Goal: Information Seeking & Learning: Learn about a topic

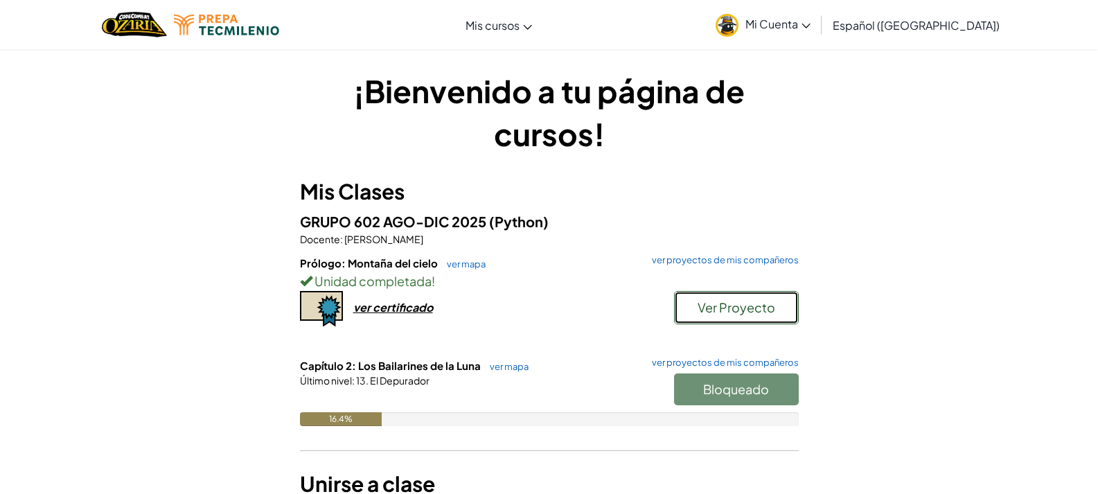
click at [705, 304] on span "Ver Proyecto" at bounding box center [737, 307] width 78 height 16
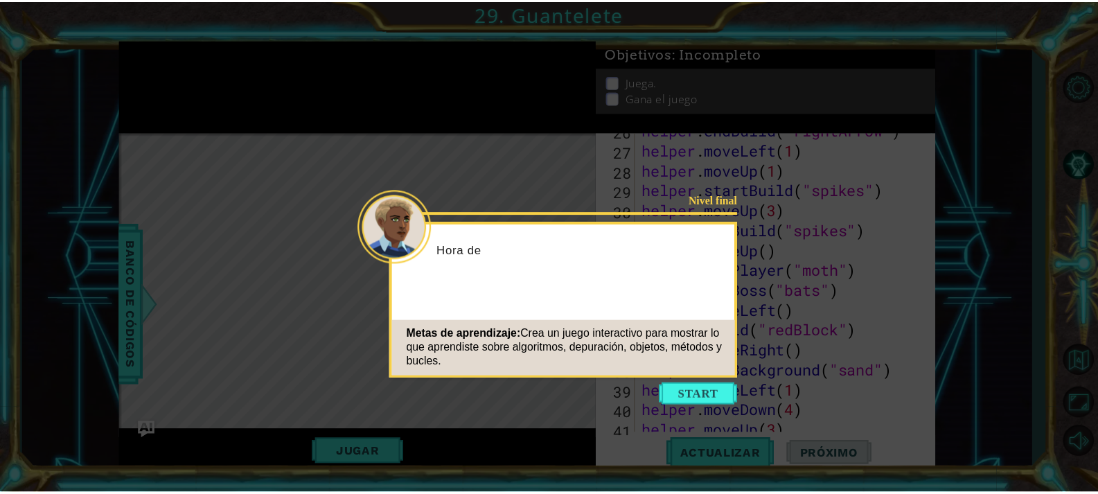
scroll to position [864, 0]
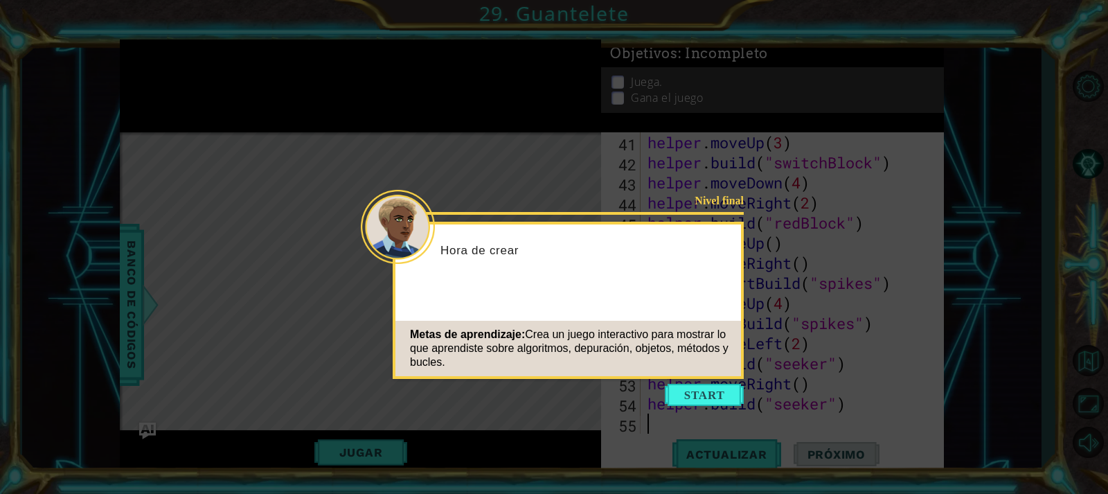
type textarea "helper.build("seeker")"
drag, startPoint x: 729, startPoint y: 376, endPoint x: 696, endPoint y: 425, distance: 59.4
click at [696, 425] on body "1 ההההההההההההההההההההההההההההההההההההההההההההההההההההההההההההההההההההההההההההה…" at bounding box center [554, 247] width 1108 height 494
click at [705, 396] on button "Start" at bounding box center [704, 395] width 79 height 22
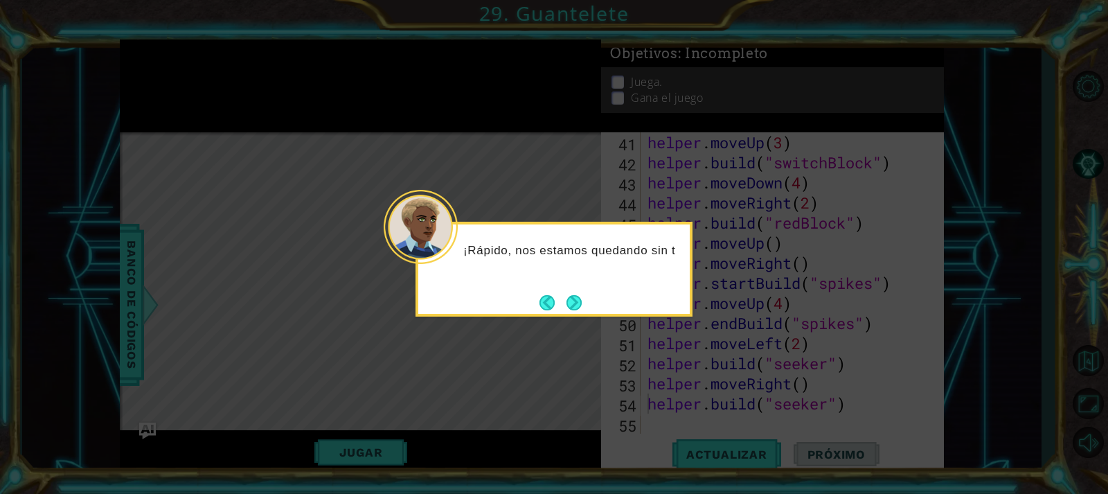
click at [565, 318] on icon at bounding box center [554, 247] width 1108 height 494
click at [571, 305] on button "Next" at bounding box center [575, 302] width 16 height 16
click at [571, 305] on button "Next" at bounding box center [574, 302] width 15 height 15
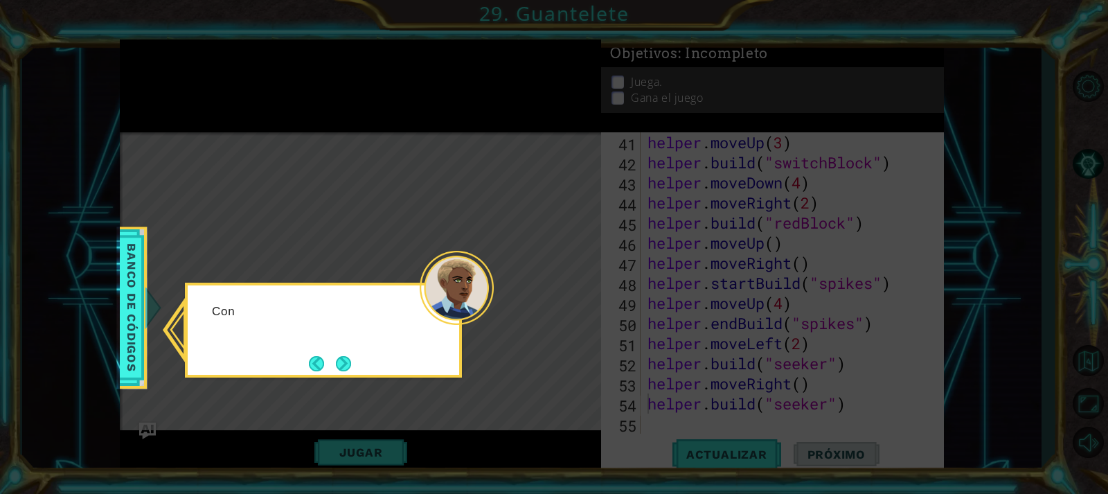
click at [571, 305] on icon at bounding box center [554, 247] width 1108 height 494
click at [351, 359] on button "Next" at bounding box center [343, 363] width 16 height 16
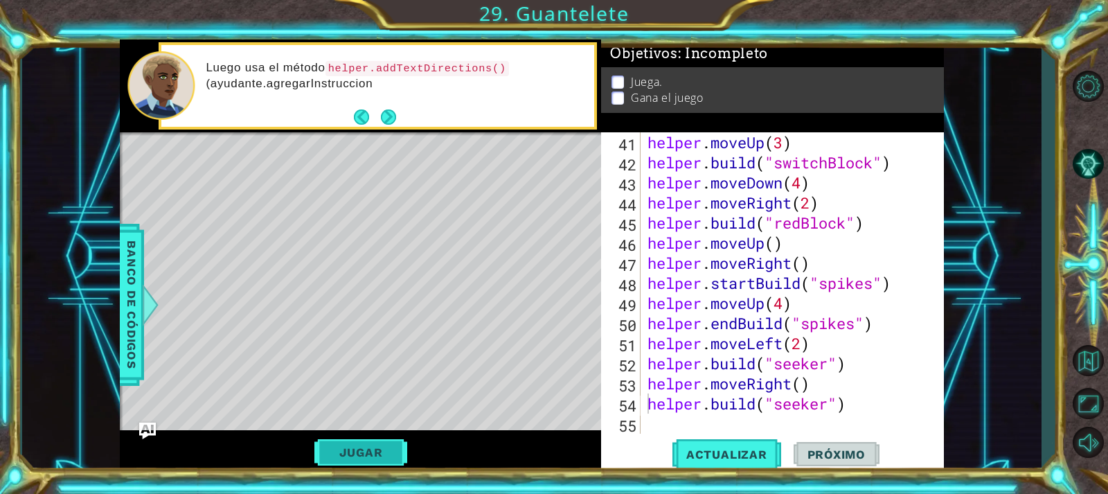
click at [380, 448] on button "Jugar" at bounding box center [361, 452] width 94 height 26
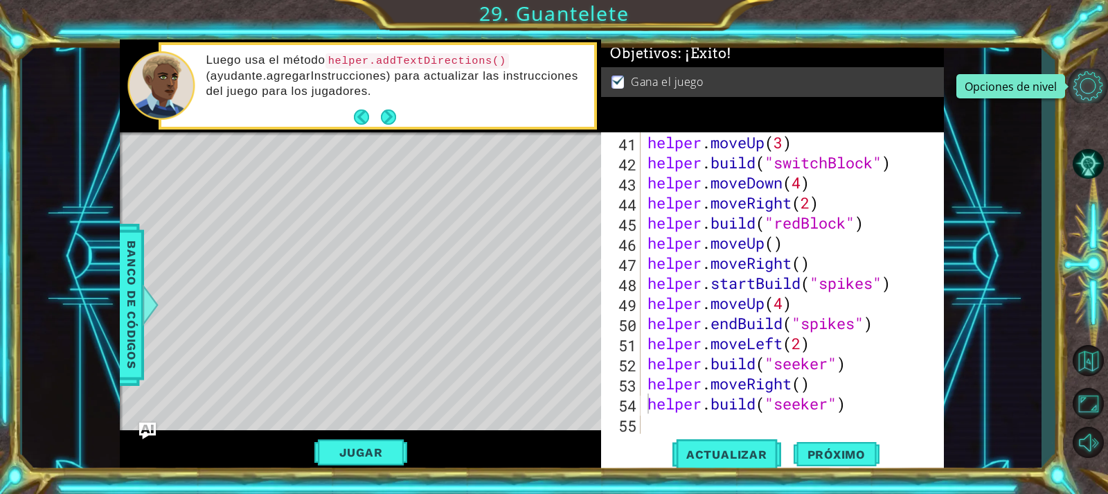
click at [705, 91] on button "Opciones de nivel" at bounding box center [1088, 86] width 40 height 35
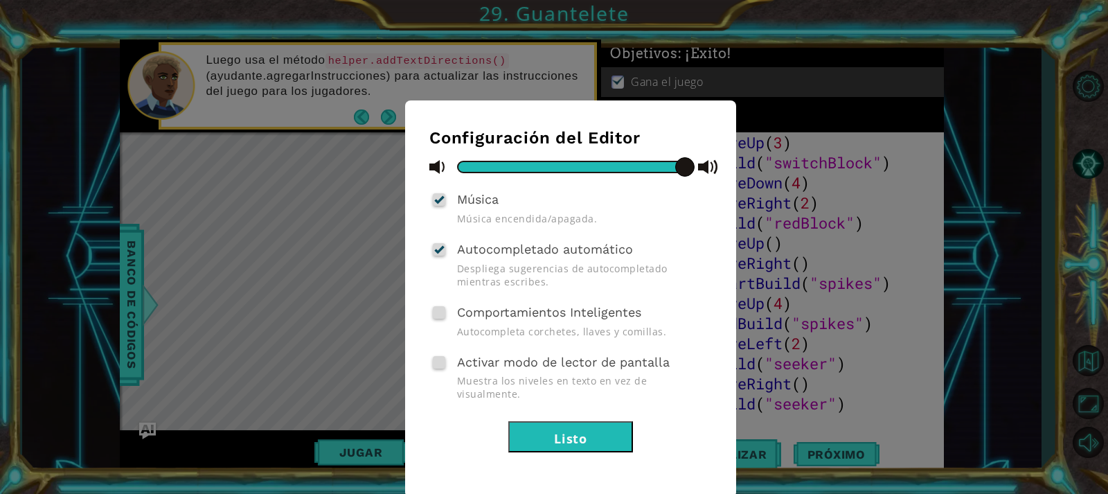
click at [579, 437] on button "Listo" at bounding box center [570, 436] width 125 height 31
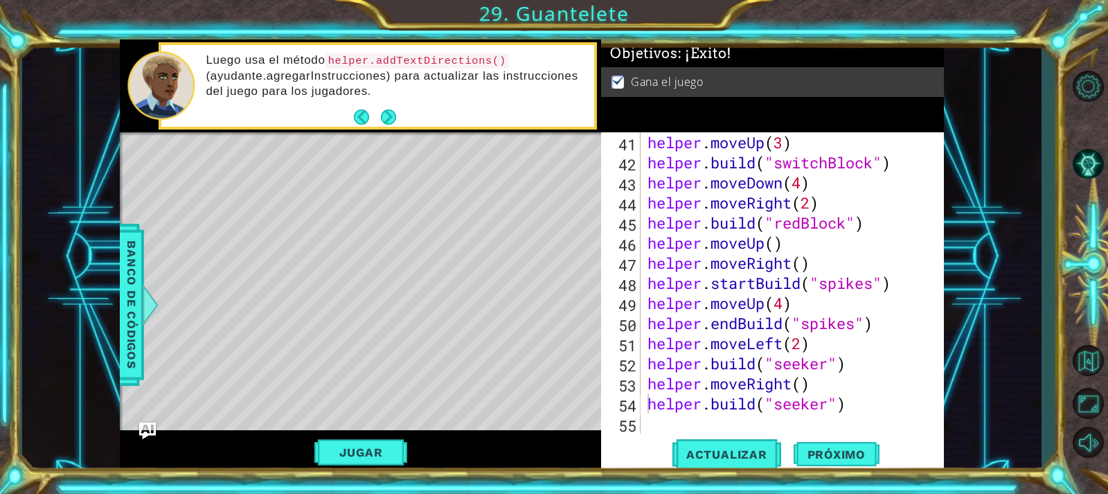
drag, startPoint x: 1101, startPoint y: 161, endPoint x: 1025, endPoint y: 288, distance: 147.9
click at [705, 285] on div "1 ההההההההההההההההההההההההההההההההההההההההההההההההההההההההההההההההההההההההההההה…" at bounding box center [554, 247] width 1108 height 494
click at [705, 351] on button "Volver al mapa" at bounding box center [1088, 361] width 40 height 40
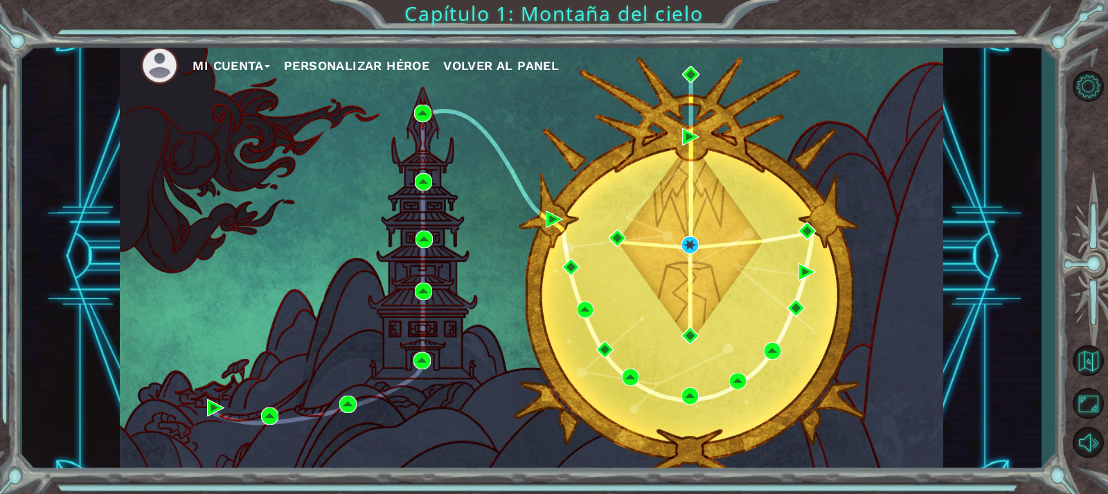
click at [163, 61] on img at bounding box center [160, 65] width 38 height 38
click at [533, 69] on span "Volver al panel" at bounding box center [501, 65] width 116 height 15
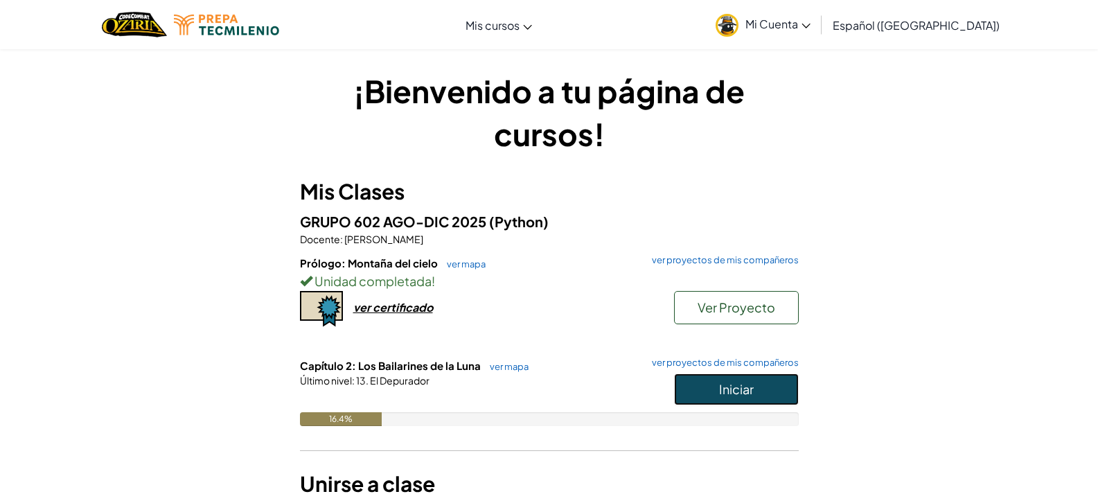
click at [759, 378] on button "Iniciar" at bounding box center [736, 389] width 125 height 32
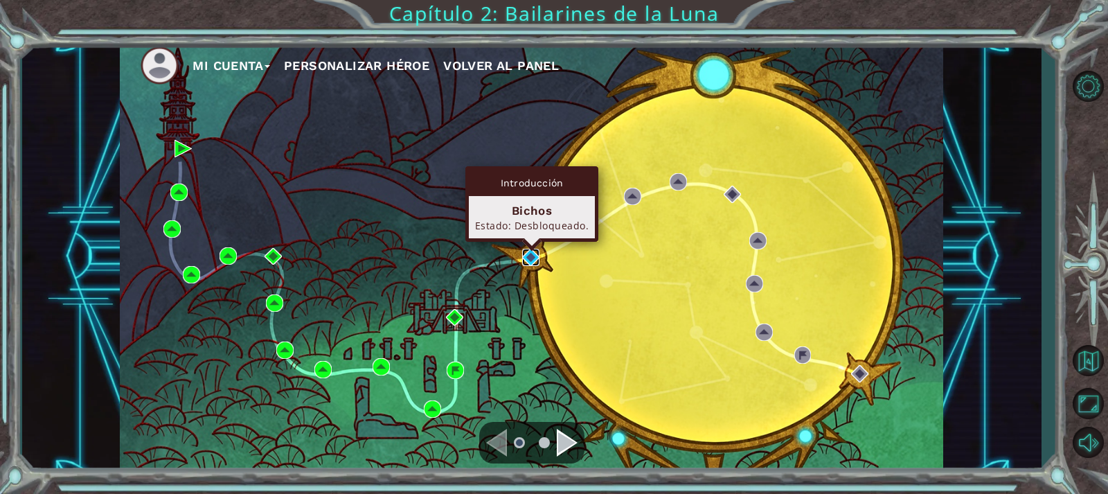
click at [532, 261] on img at bounding box center [530, 257] width 17 height 17
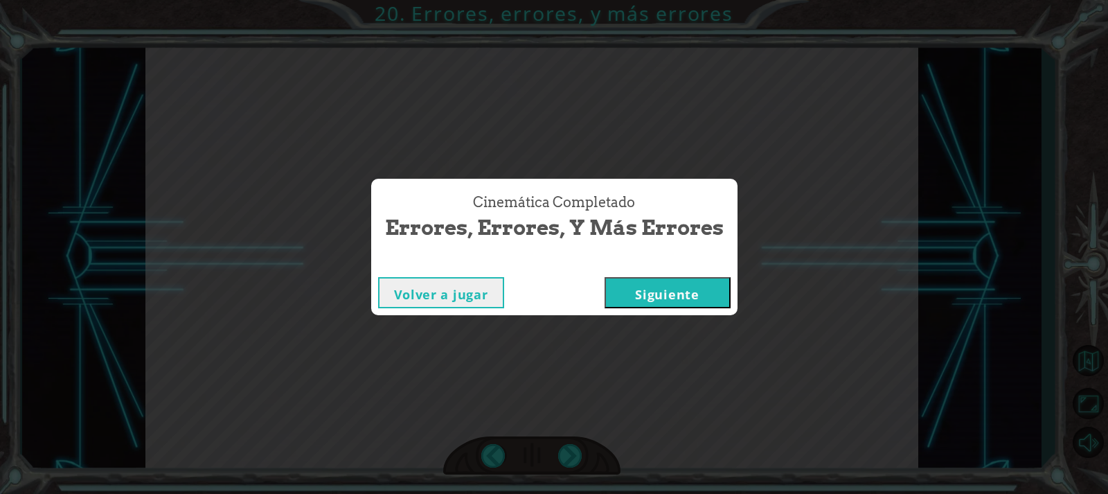
click at [719, 306] on button "Siguiente" at bounding box center [668, 292] width 126 height 31
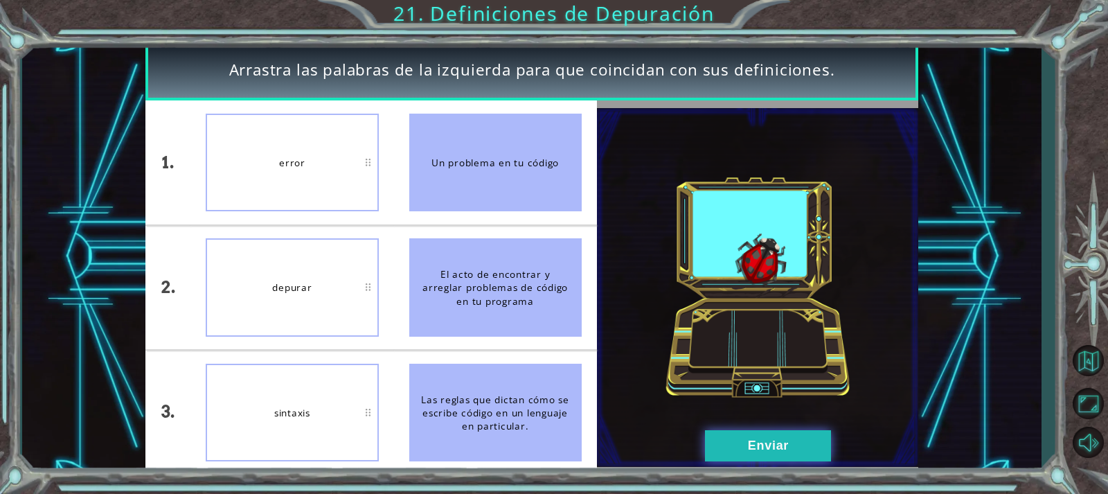
click at [745, 430] on button "Enviar" at bounding box center [768, 445] width 126 height 31
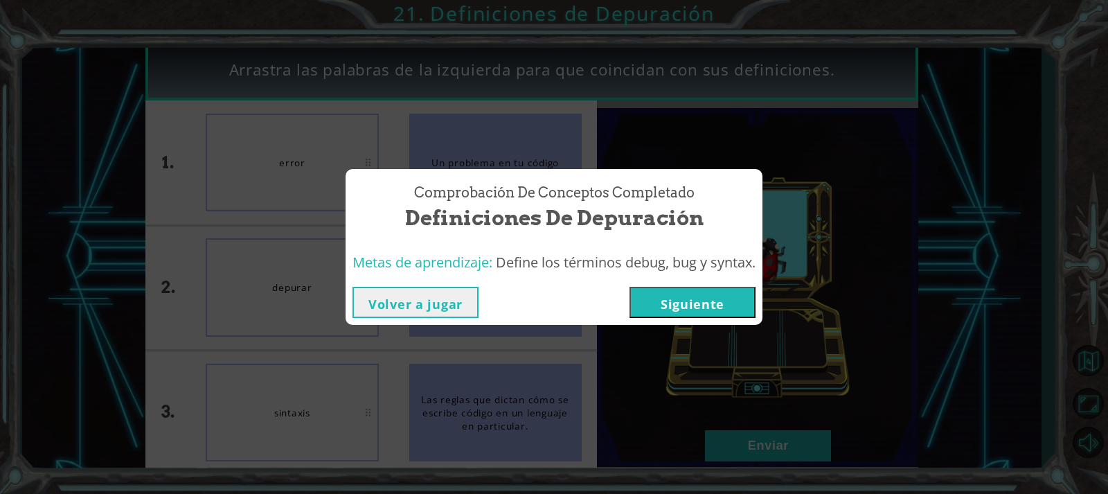
click at [749, 433] on div "Comprobación de conceptos Completado Definiciones de Depuración Metas de aprend…" at bounding box center [554, 247] width 1108 height 494
click at [710, 314] on button "Siguiente" at bounding box center [693, 302] width 126 height 31
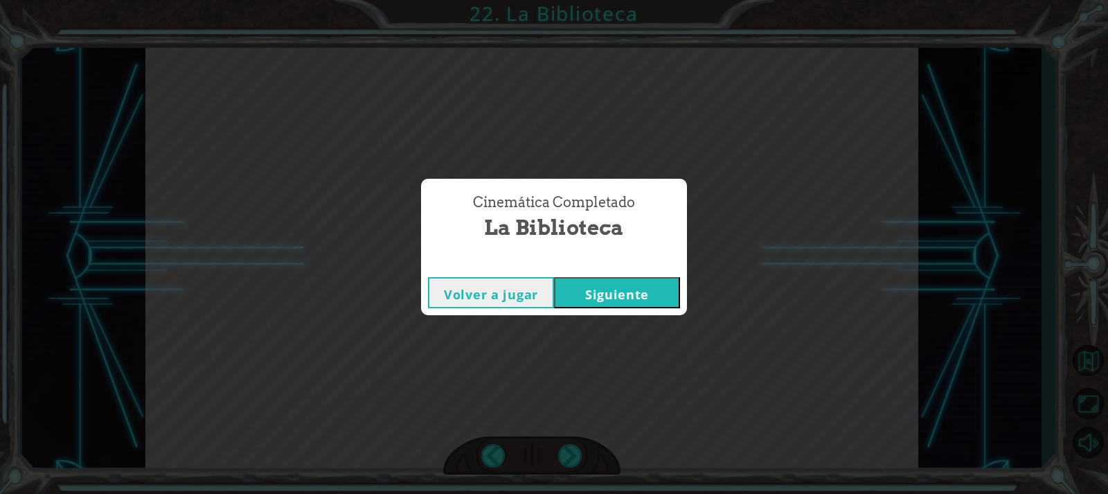
click at [621, 319] on div "Cinemática Completado La Biblioteca Volver a jugar [GEOGRAPHIC_DATA]" at bounding box center [554, 247] width 1108 height 494
click at [621, 299] on button "Siguiente" at bounding box center [617, 292] width 126 height 31
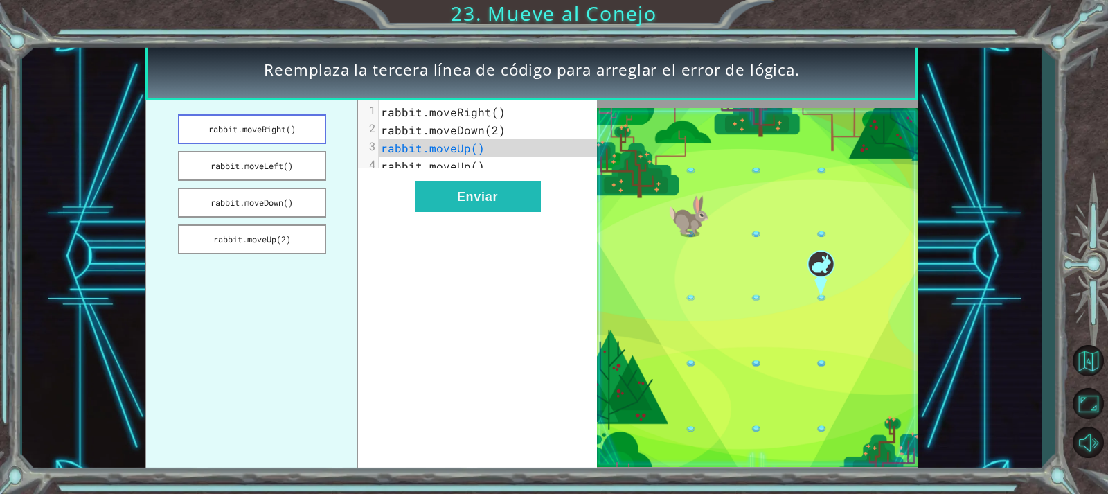
click at [231, 132] on button "rabbit.moveRight()" at bounding box center [252, 129] width 148 height 30
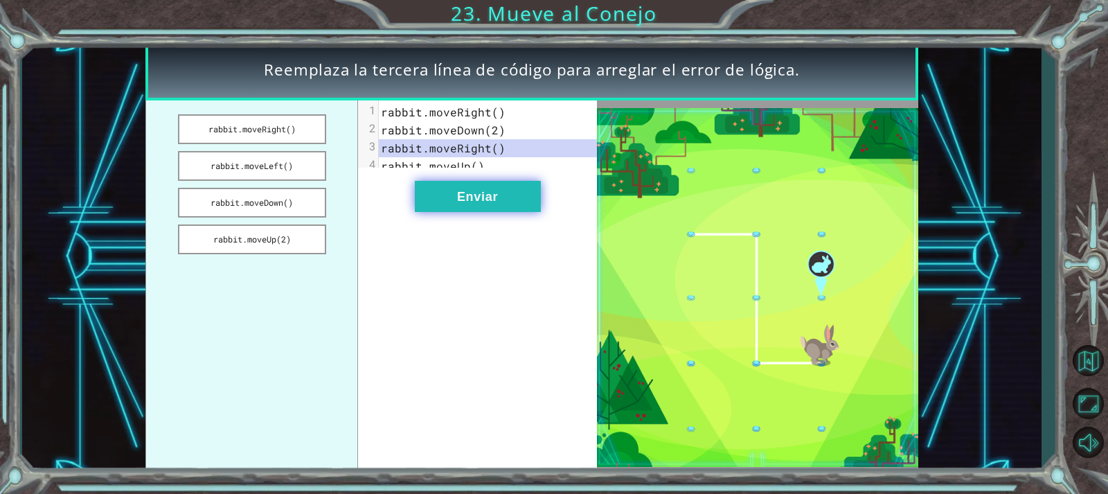
click at [461, 212] on button "Enviar" at bounding box center [478, 196] width 126 height 31
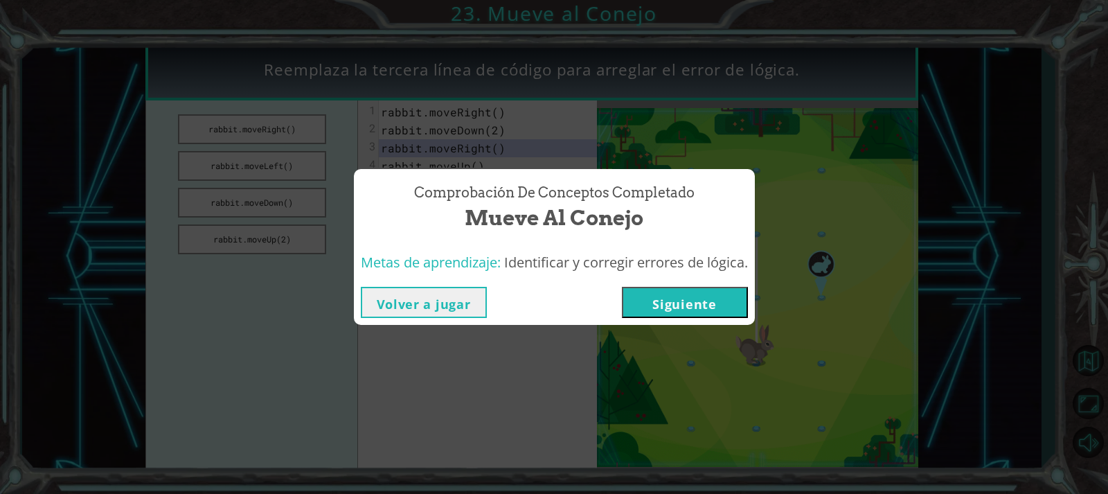
click at [721, 303] on button "Siguiente" at bounding box center [685, 302] width 126 height 31
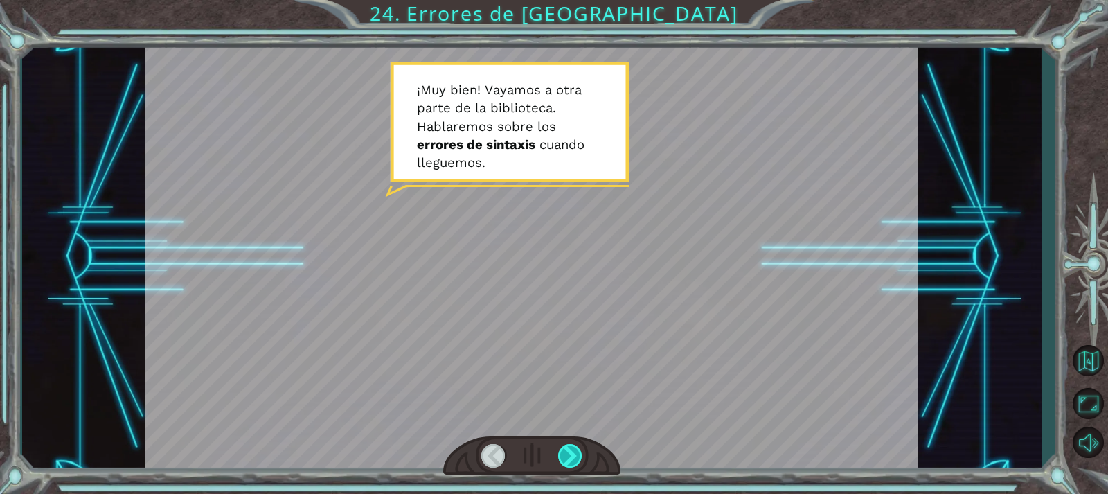
click at [579, 452] on div at bounding box center [570, 456] width 24 height 24
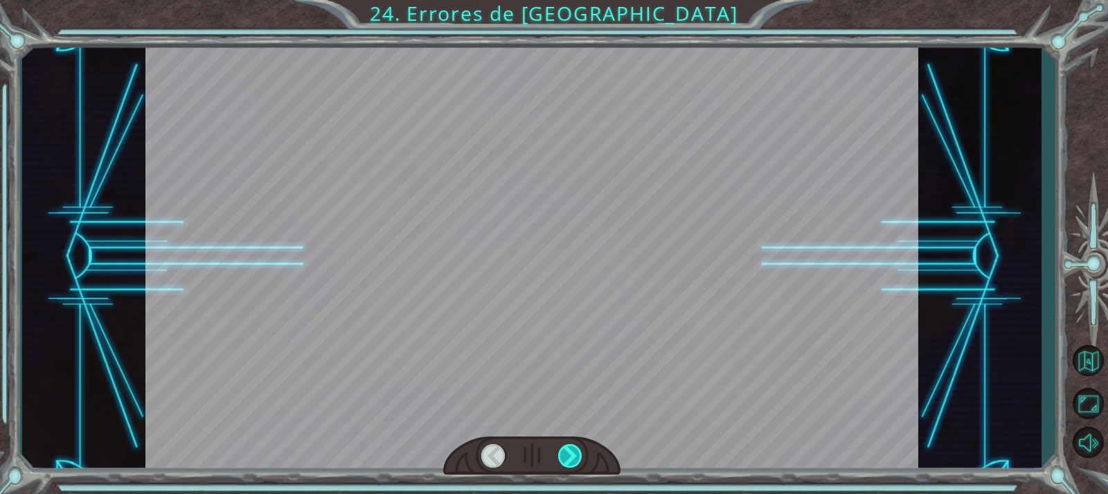
click at [571, 463] on div at bounding box center [570, 456] width 24 height 24
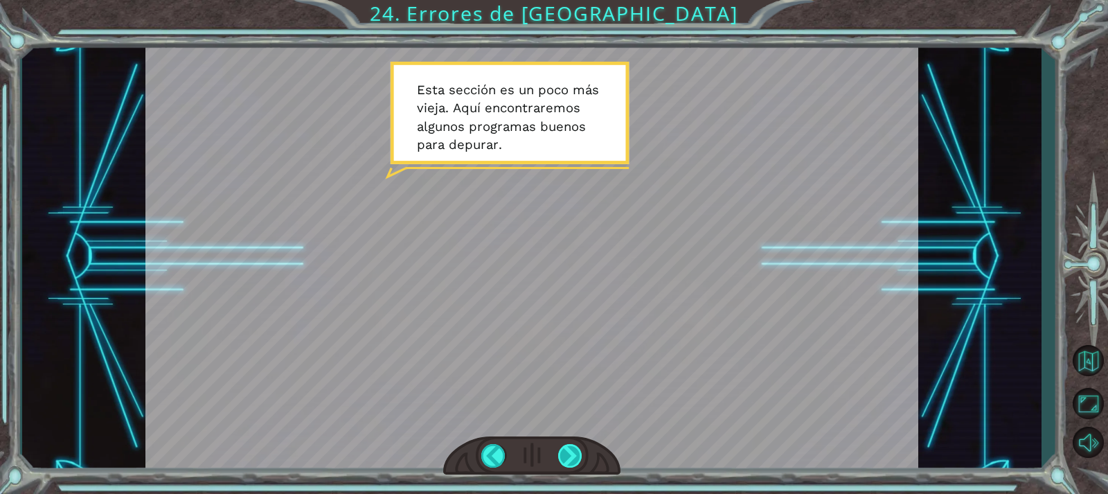
click at [571, 463] on div at bounding box center [570, 456] width 24 height 24
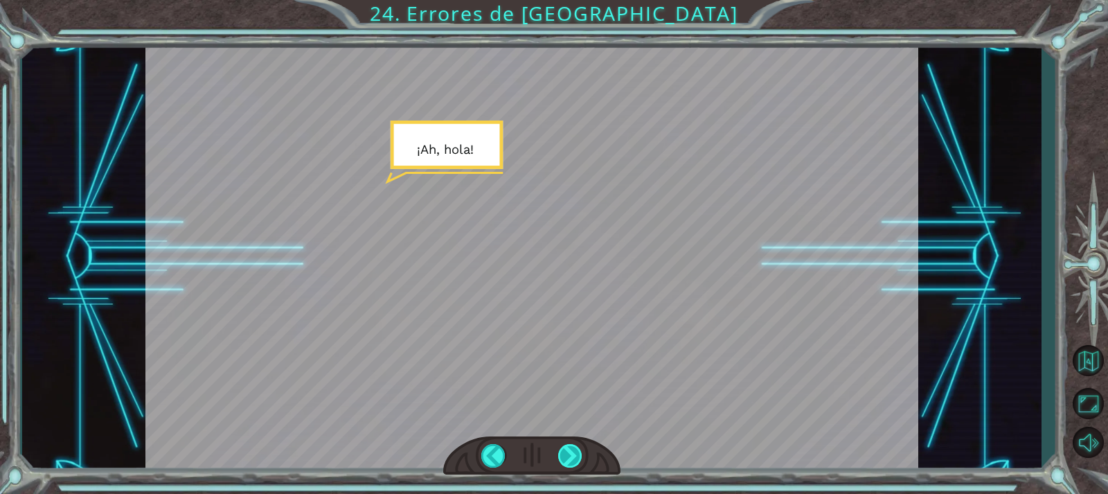
click at [571, 463] on div at bounding box center [570, 456] width 24 height 24
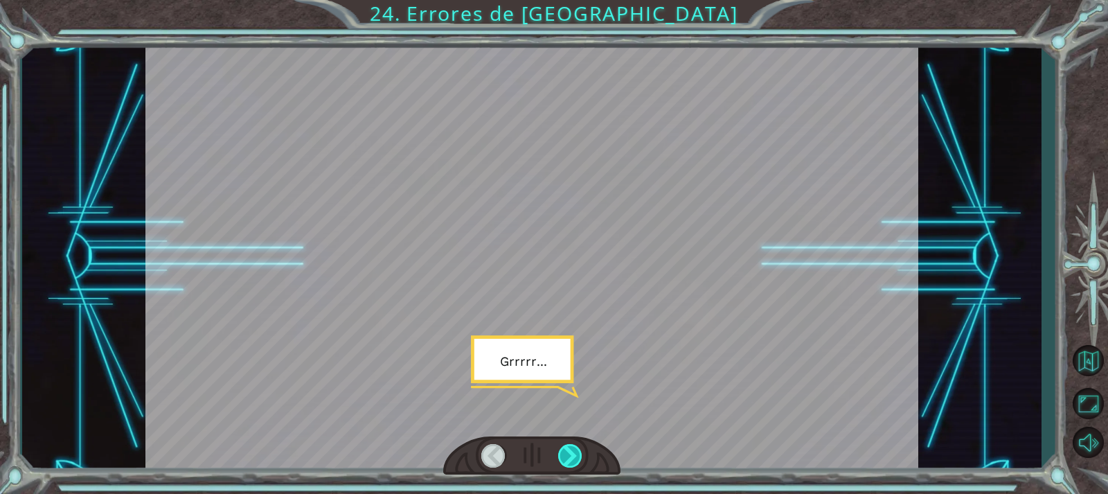
click at [571, 463] on div at bounding box center [570, 456] width 24 height 24
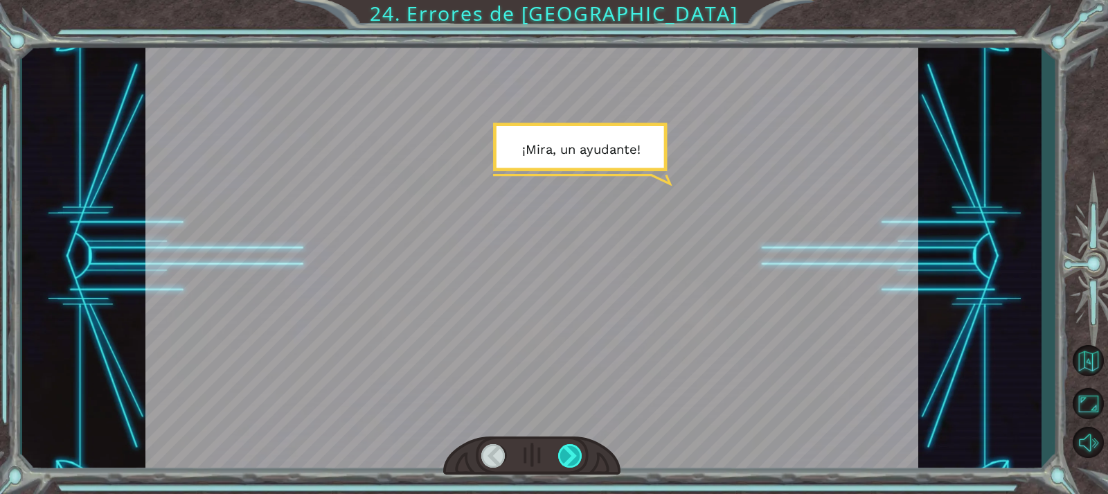
click at [571, 463] on div at bounding box center [570, 456] width 24 height 24
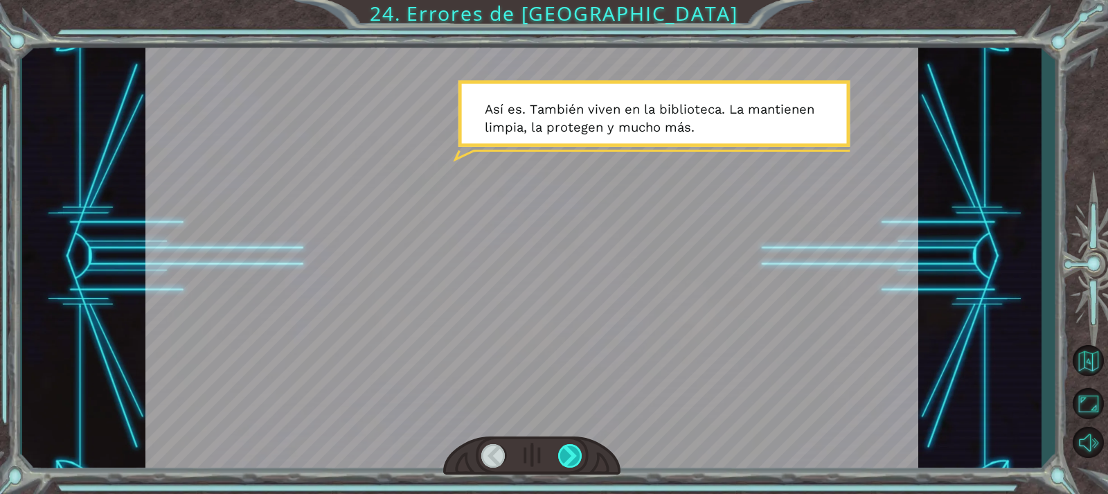
click at [571, 463] on div at bounding box center [570, 456] width 24 height 24
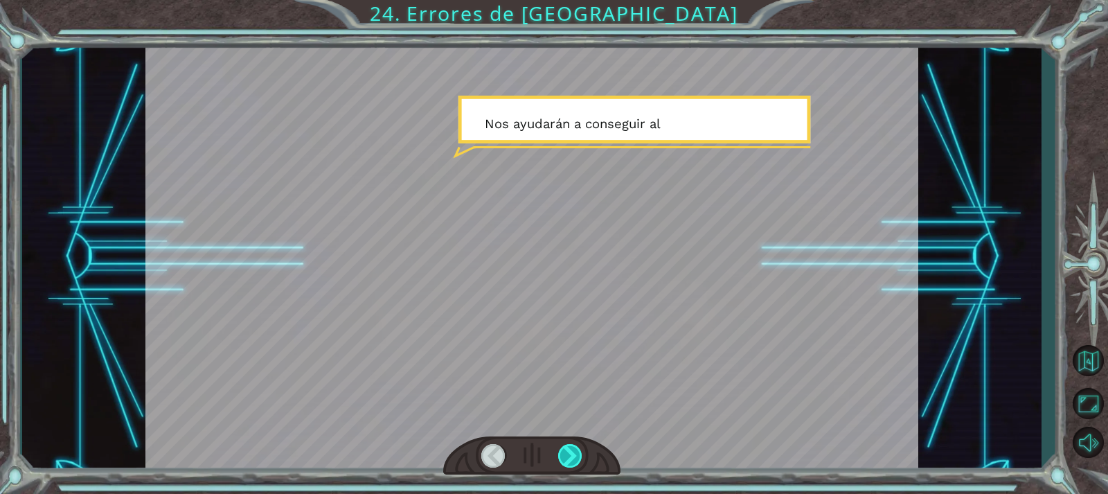
click at [571, 463] on div at bounding box center [570, 456] width 24 height 24
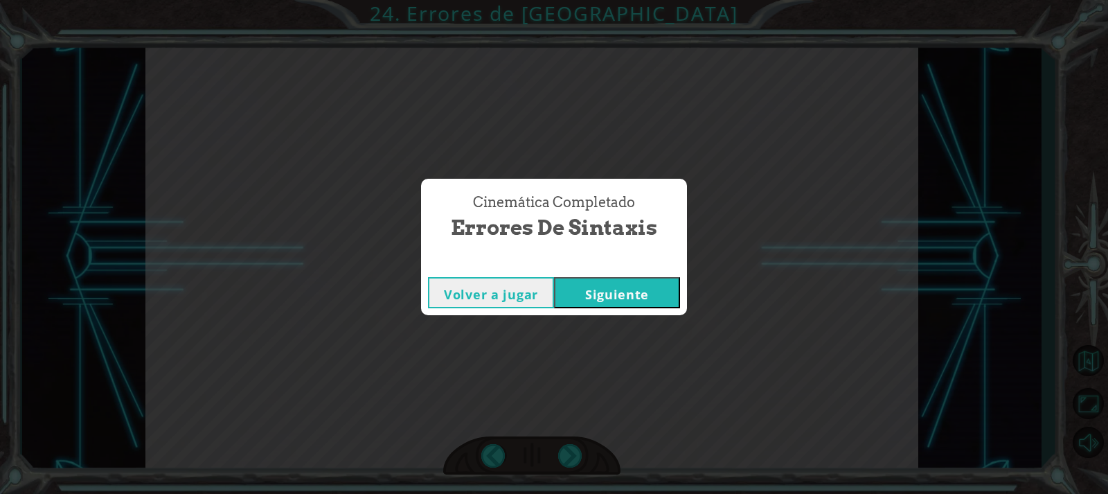
click at [610, 286] on button "Siguiente" at bounding box center [617, 292] width 126 height 31
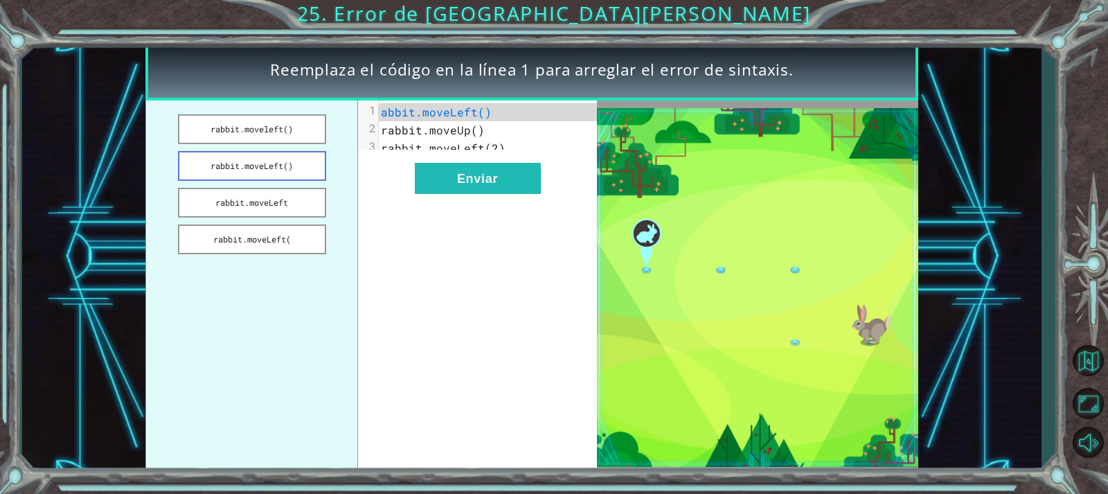
click at [274, 177] on button "rabbit.moveLeft()" at bounding box center [252, 166] width 148 height 30
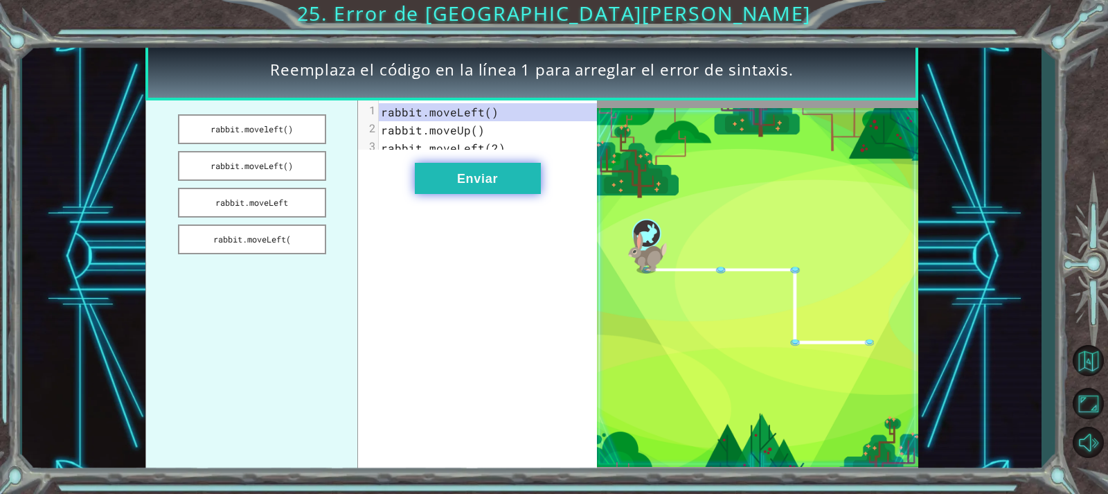
click at [510, 185] on button "Enviar" at bounding box center [478, 178] width 126 height 31
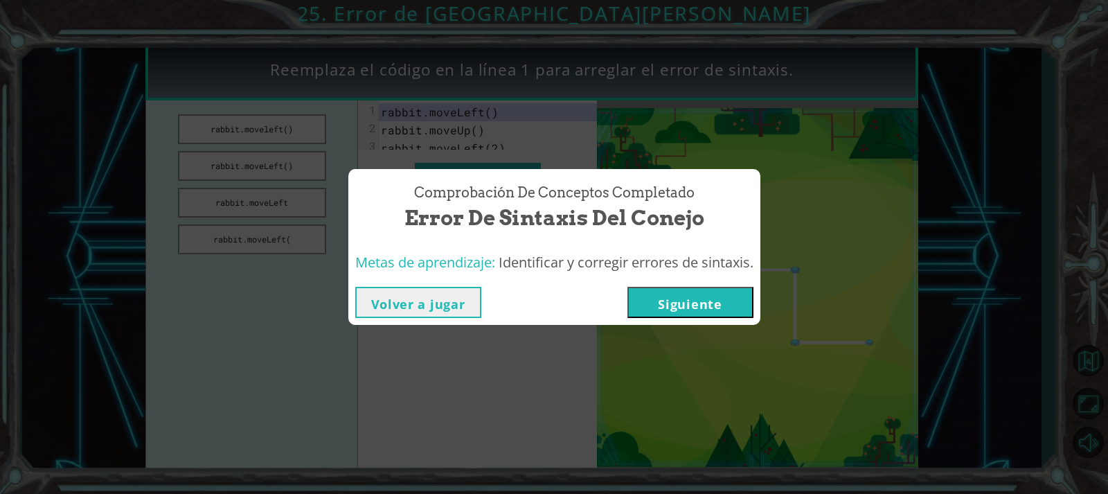
click at [693, 310] on button "Siguiente" at bounding box center [691, 302] width 126 height 31
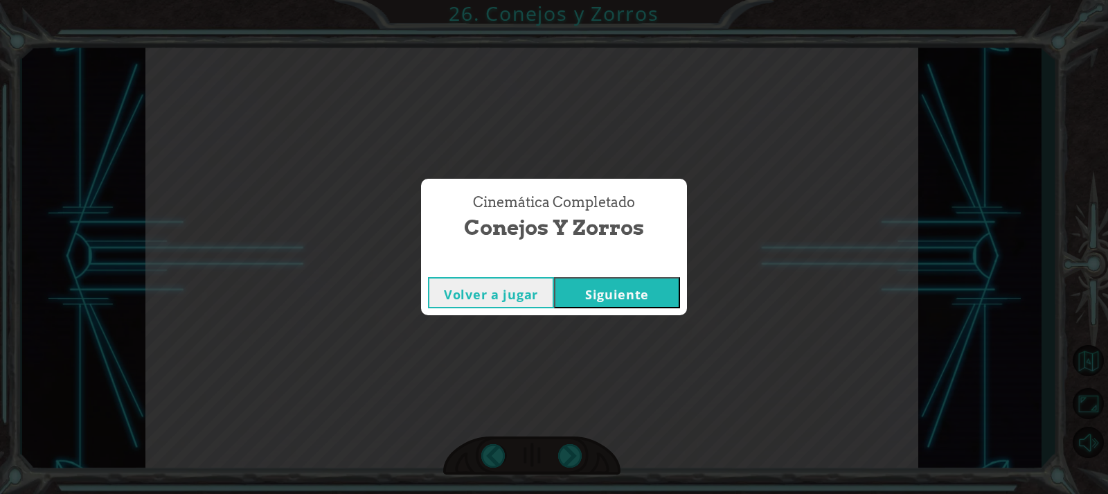
click at [617, 301] on button "Siguiente" at bounding box center [617, 292] width 126 height 31
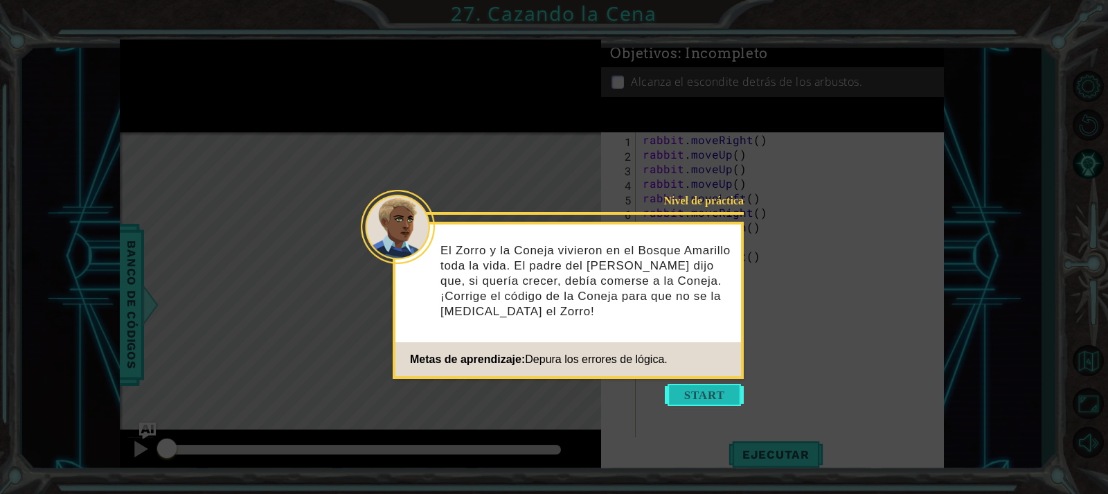
click at [706, 396] on button "Start" at bounding box center [704, 395] width 79 height 22
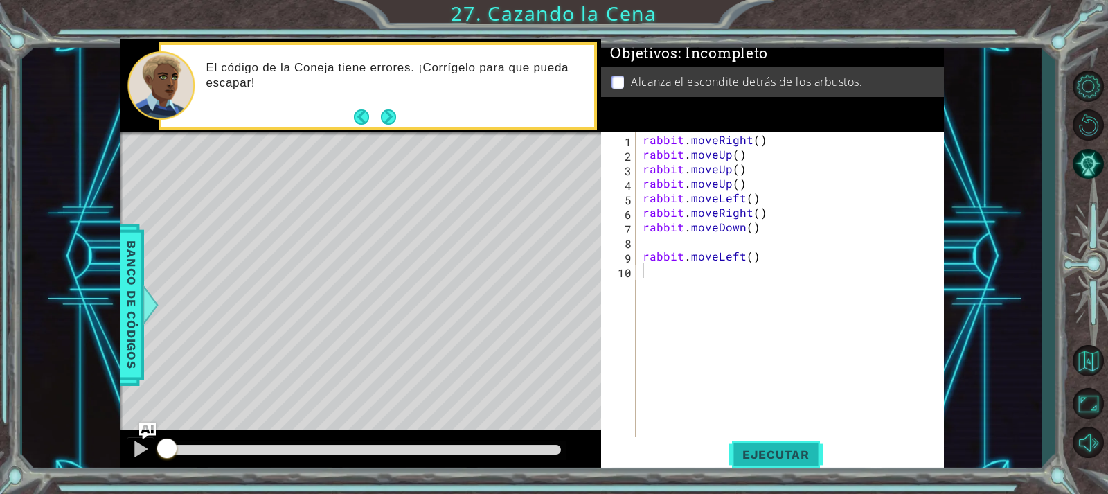
click at [753, 463] on button "Ejecutar" at bounding box center [776, 454] width 95 height 34
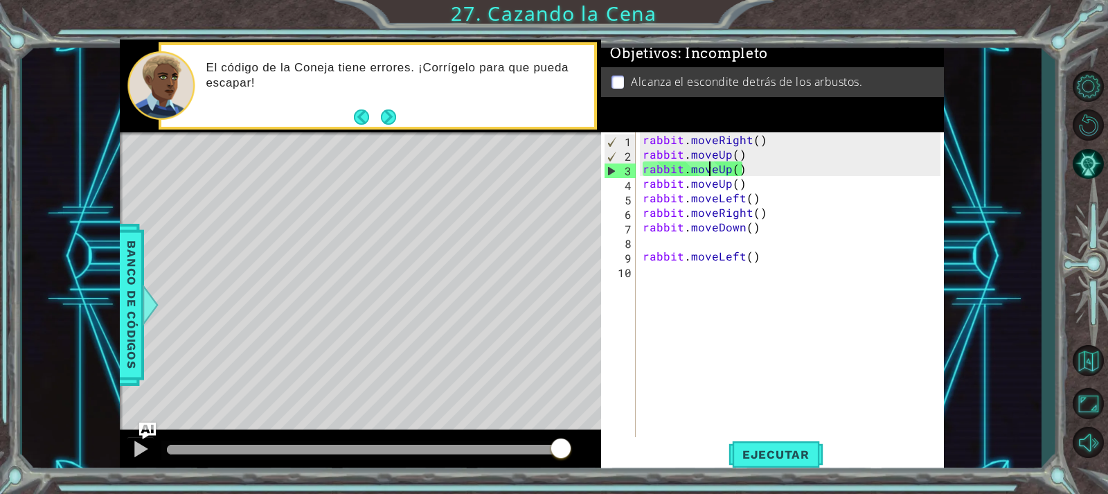
click at [707, 170] on div "rabbit . moveRight ( ) rabbit . moveUp ( ) rabbit . moveUp ( ) rabbit . moveUp …" at bounding box center [793, 299] width 307 height 335
click at [706, 170] on div "rabbit . moveRight ( ) rabbit . moveUp ( ) rabbit . moveUp ( ) rabbit . moveUp …" at bounding box center [793, 299] width 307 height 335
click at [767, 152] on div "rabbit . moveRight ( ) rabbit . moveUp ( ) rabbit . moveUp ( ) rabbit . moveUp …" at bounding box center [793, 299] width 307 height 335
click at [759, 139] on body "1 ההההההההההההההההההההההההההההההההההההההההההההההההההההההההההההההההההההההההההההה…" at bounding box center [554, 247] width 1108 height 494
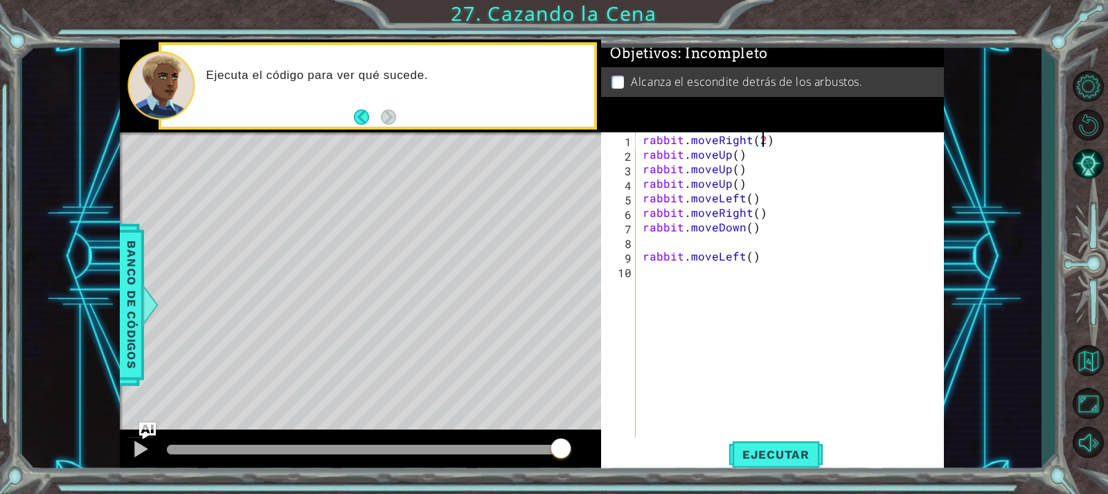
scroll to position [0, 7]
click at [800, 448] on span "Ejecutar" at bounding box center [776, 454] width 95 height 14
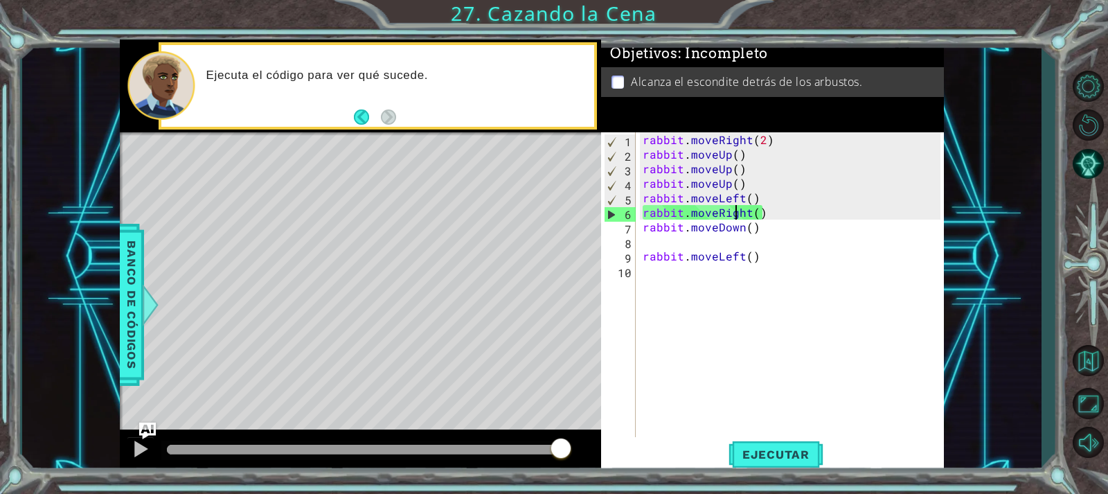
click at [737, 219] on div "rabbit . moveRight ( 2 ) rabbit . moveUp ( ) rabbit . moveUp ( ) rabbit . moveU…" at bounding box center [793, 299] width 307 height 335
type textarea "rabbit.moveRight()"
click at [743, 217] on div "rabbit . moveRight ( 2 ) rabbit . moveUp ( ) rabbit . moveUp ( ) rabbit . moveU…" at bounding box center [793, 299] width 307 height 335
drag, startPoint x: 770, startPoint y: 217, endPoint x: 637, endPoint y: 219, distance: 132.3
click at [637, 219] on div "rabbit.moveRight() 1 2 3 4 5 6 7 8 9 10 rabbit . moveRight ( 2 ) rabbit . moveU…" at bounding box center [770, 284] width 339 height 305
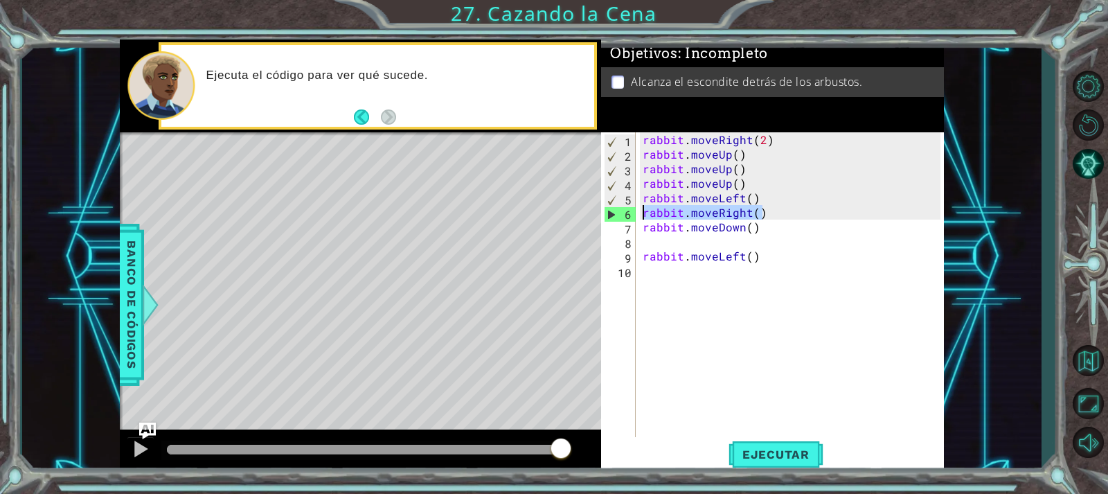
scroll to position [0, 0]
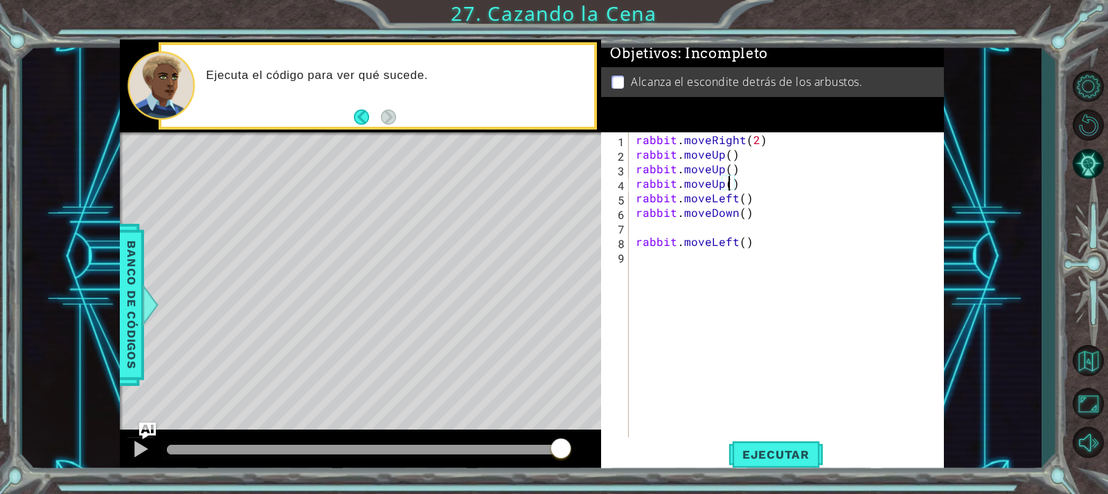
click at [727, 189] on div "rabbit . moveRight ( 2 ) rabbit . moveUp ( ) rabbit . moveUp ( ) rabbit . moveU…" at bounding box center [790, 299] width 314 height 335
click at [740, 201] on div "rabbit . moveRight ( 2 ) rabbit . moveUp ( ) rabbit . moveUp ( ) rabbit . moveU…" at bounding box center [790, 299] width 314 height 335
type textarea "rabbit.moveLeft(2)"
click at [747, 222] on div "rabbit . moveRight ( 2 ) rabbit . moveUp ( ) rabbit . moveUp ( ) rabbit . moveU…" at bounding box center [790, 299] width 314 height 335
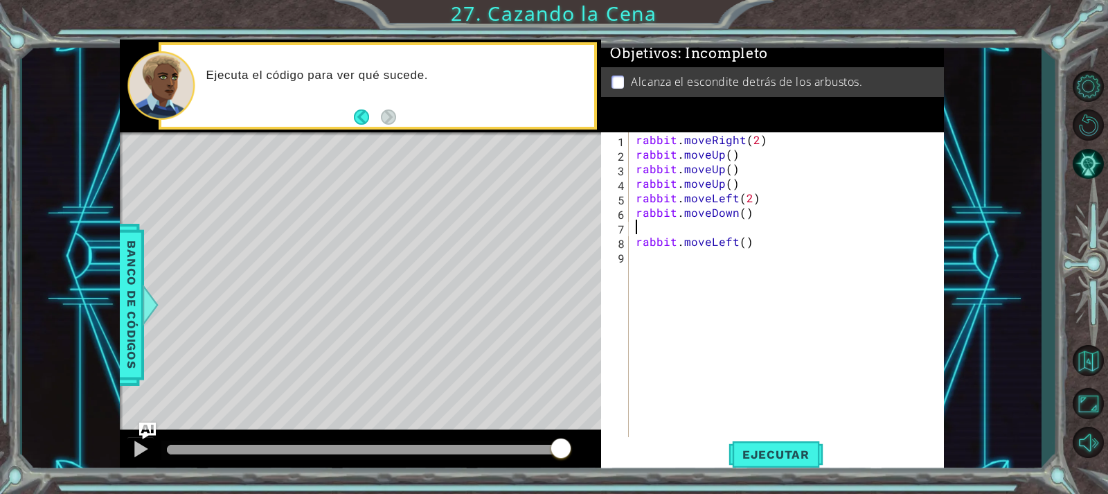
scroll to position [0, 0]
click at [743, 224] on div "rabbit . moveRight ( 2 ) rabbit . moveUp ( ) rabbit . moveUp ( ) rabbit . moveU…" at bounding box center [790, 299] width 314 height 335
click at [744, 218] on div "rabbit . moveRight ( 2 ) rabbit . moveUp ( ) rabbit . moveUp ( ) rabbit . moveU…" at bounding box center [790, 299] width 314 height 335
type textarea "rabbit.moveDown(1)"
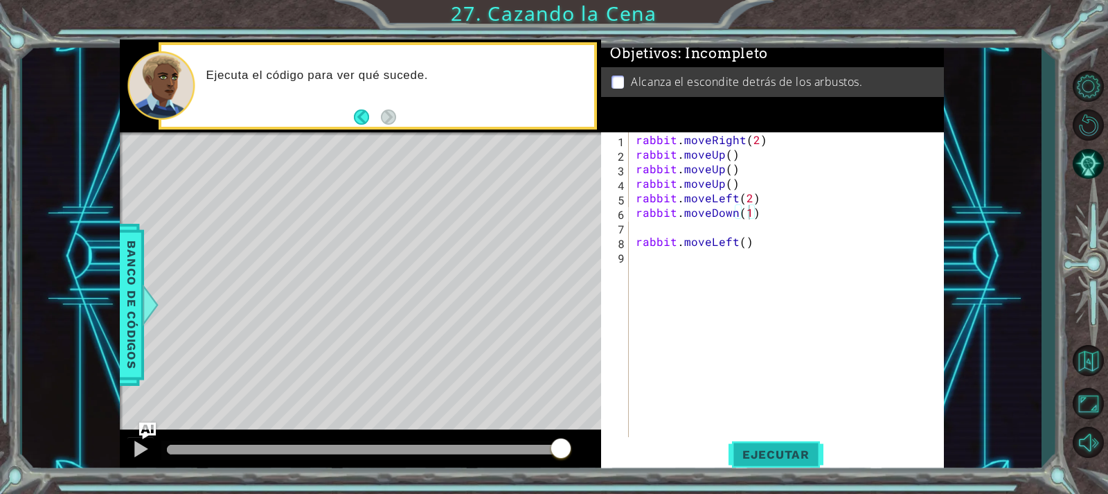
click at [788, 460] on span "Ejecutar" at bounding box center [776, 454] width 95 height 14
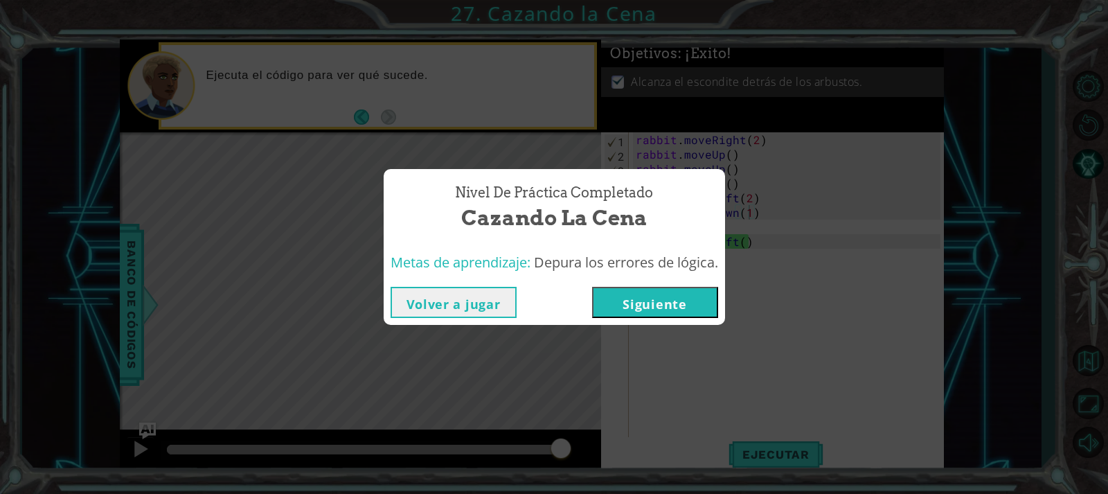
click at [708, 308] on button "Siguiente" at bounding box center [655, 302] width 126 height 31
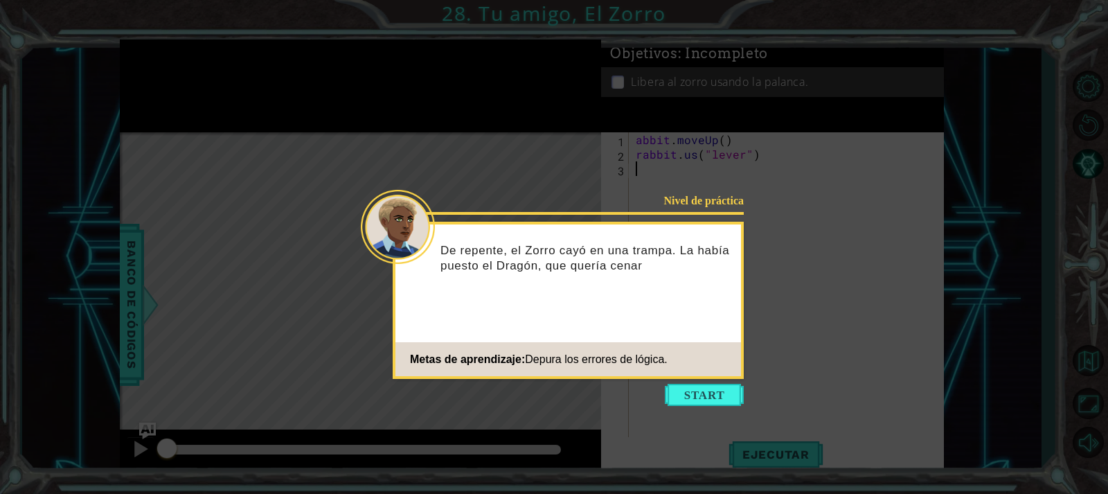
click at [694, 398] on button "Start" at bounding box center [704, 395] width 79 height 22
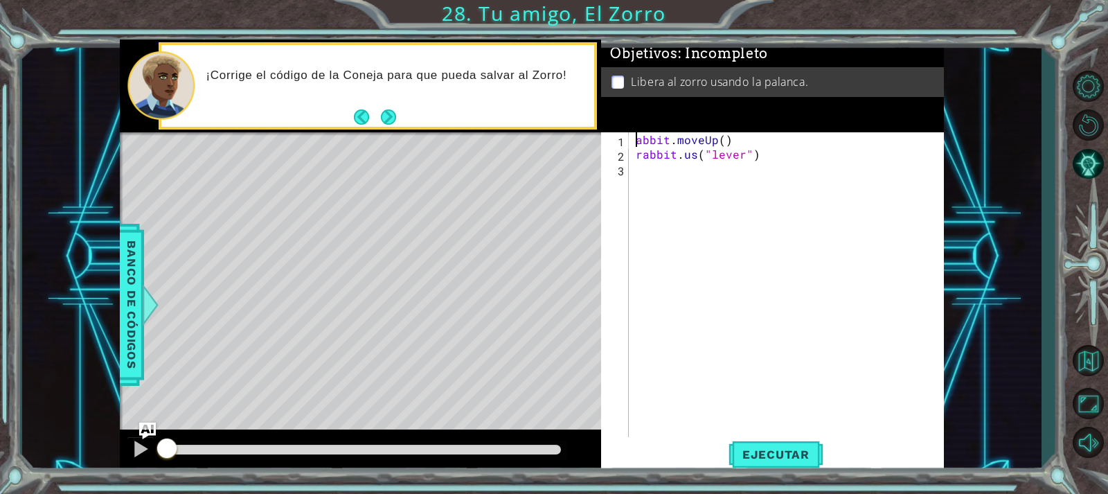
click at [633, 143] on div "abbit . moveUp ( ) rabbit . us ( "lever" )" at bounding box center [790, 299] width 314 height 335
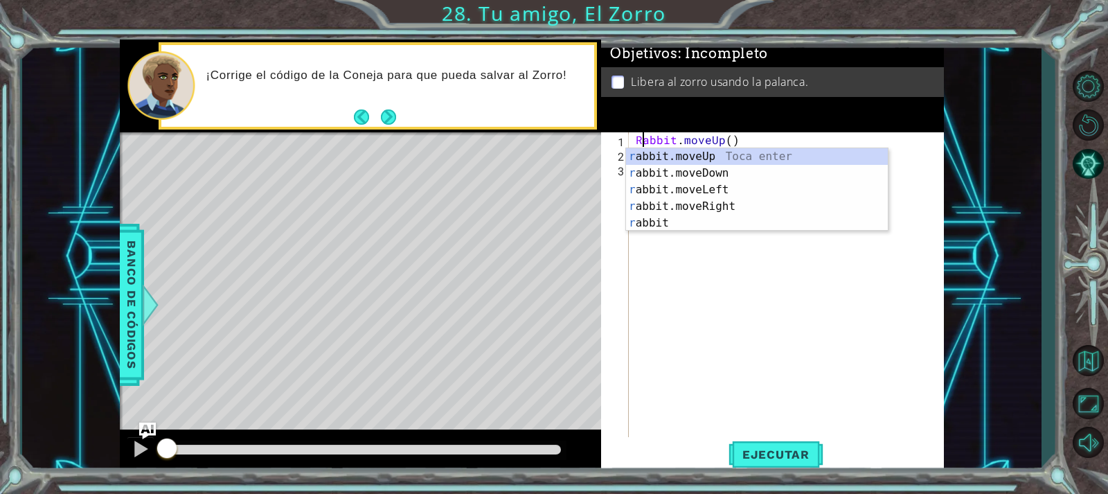
scroll to position [0, 1]
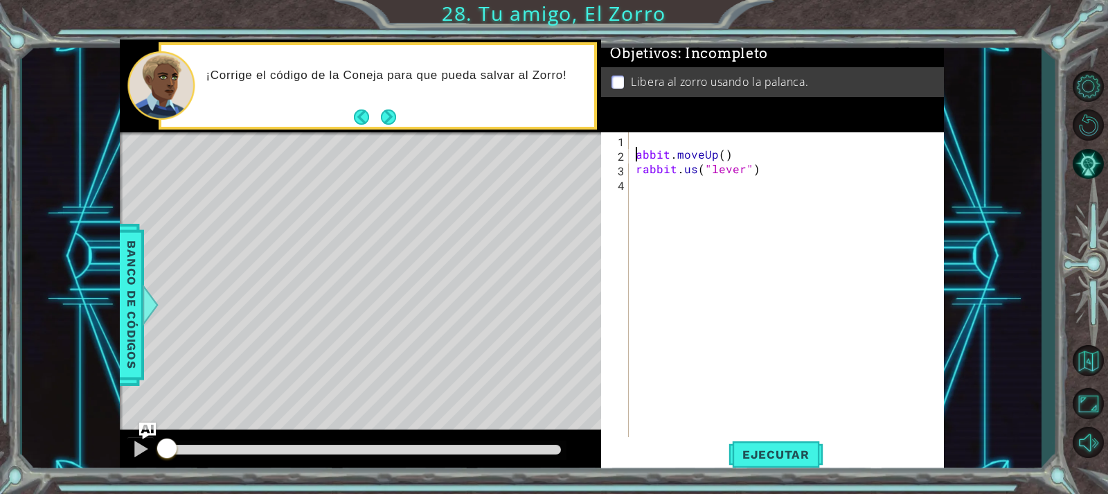
type textarea "rabbit.moveUp()"
click at [725, 147] on div "rabbit . moveUp ( ) rabbit . us ( "lever" )" at bounding box center [790, 299] width 314 height 335
click at [736, 140] on div "rabbit . moveUp ( ) rabbit . us ( "lever" )" at bounding box center [790, 299] width 314 height 335
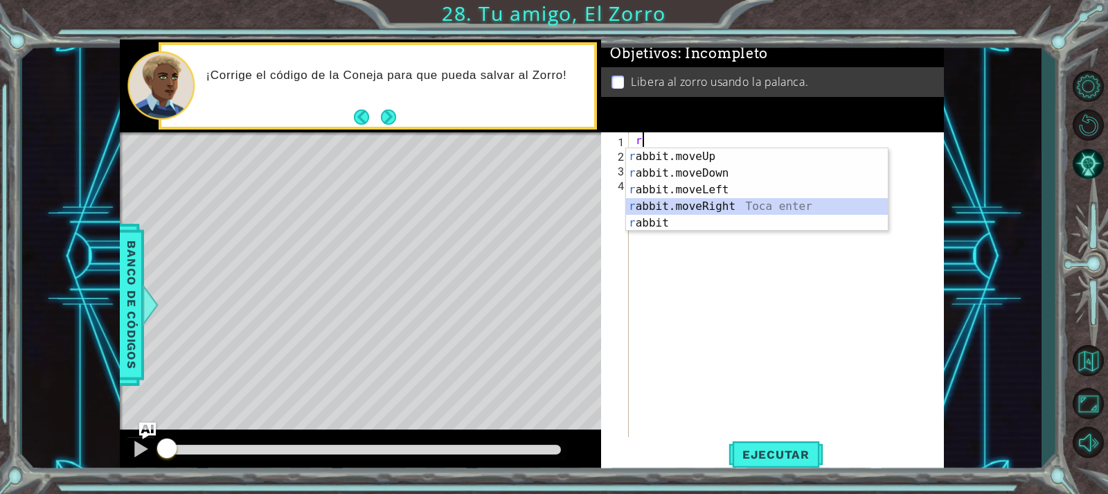
click at [752, 200] on div "r abbit.moveUp Toca enter r abbit.moveDown Toca enter r abbit.moveLeft Toca ent…" at bounding box center [757, 206] width 262 height 116
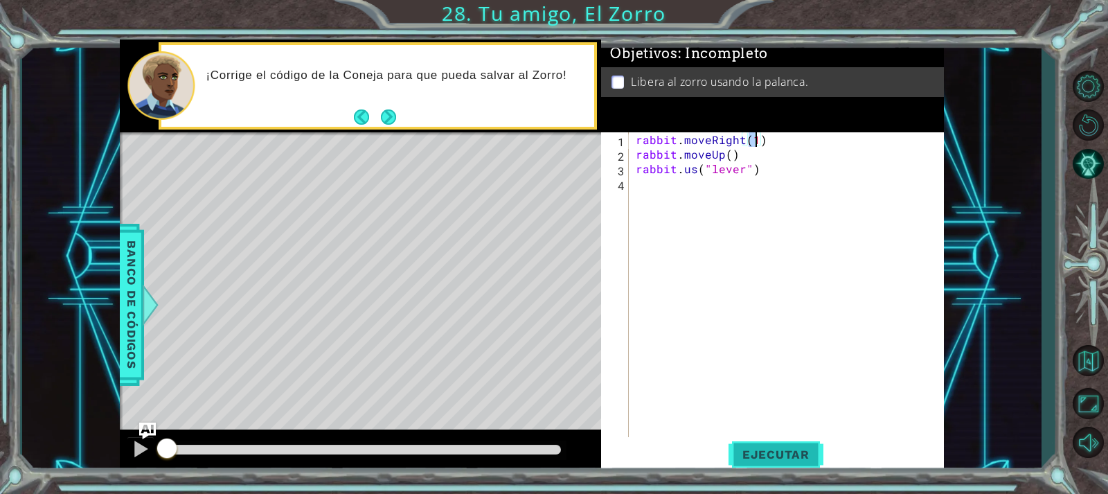
click at [782, 459] on span "Ejecutar" at bounding box center [776, 454] width 95 height 14
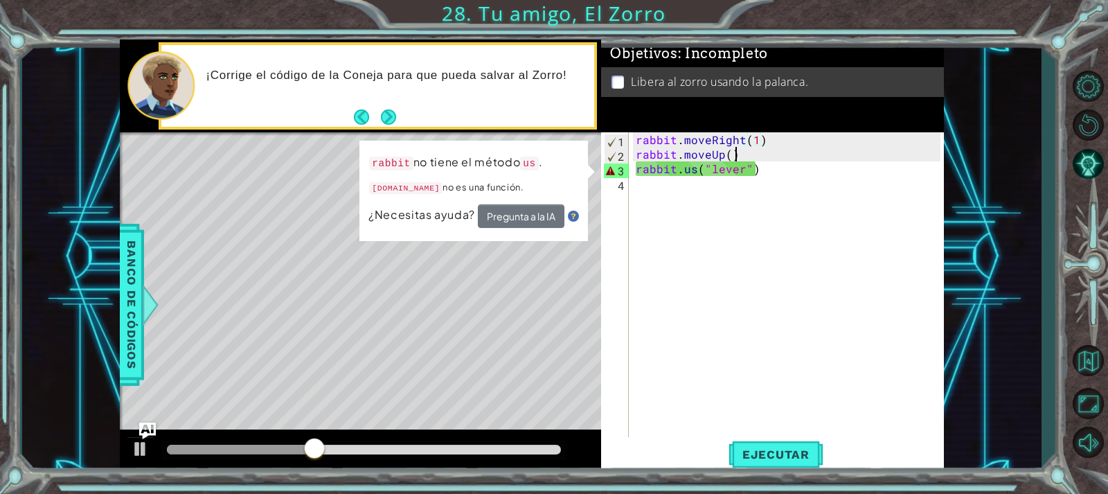
click at [795, 148] on div "rabbit . moveRight ( 1 ) rabbit . moveUp ( ) rabbit . us ( "lever" )" at bounding box center [790, 299] width 314 height 335
drag, startPoint x: 795, startPoint y: 148, endPoint x: 772, endPoint y: 148, distance: 22.9
click at [772, 148] on div "rabbit . moveRight ( 1 ) rabbit . moveUp ( ) rabbit . us ( "lever" )" at bounding box center [790, 299] width 314 height 335
click at [776, 136] on div "rabbit . moveRight ( 1 ) rabbit . moveUp ( ) rabbit . us ( "lever" )" at bounding box center [790, 299] width 314 height 335
drag, startPoint x: 776, startPoint y: 136, endPoint x: 640, endPoint y: 140, distance: 136.5
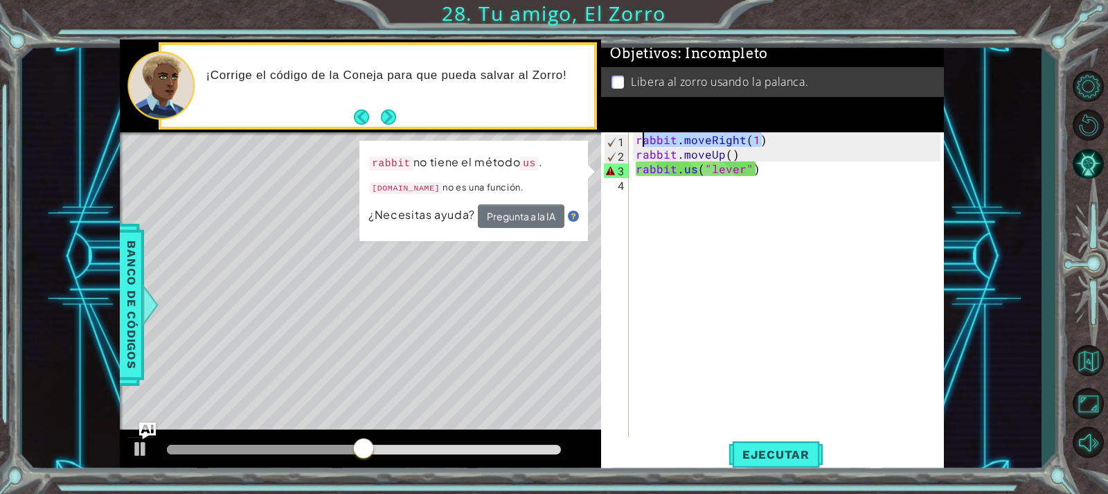
click at [640, 140] on div "rabbit . moveRight ( 1 ) rabbit . moveUp ( ) rabbit . us ( "lever" )" at bounding box center [790, 299] width 314 height 335
type textarea "r"
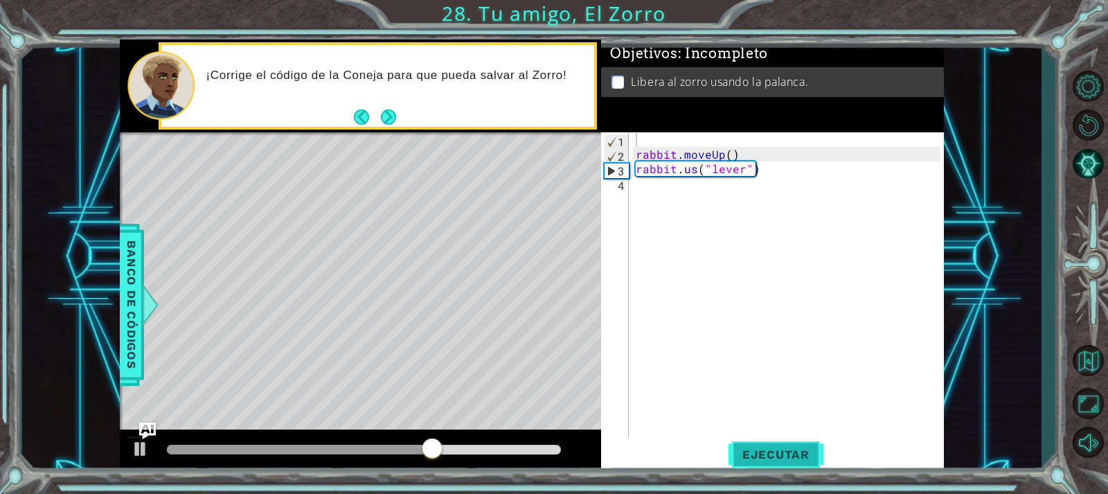
click at [796, 453] on span "Ejecutar" at bounding box center [776, 454] width 95 height 14
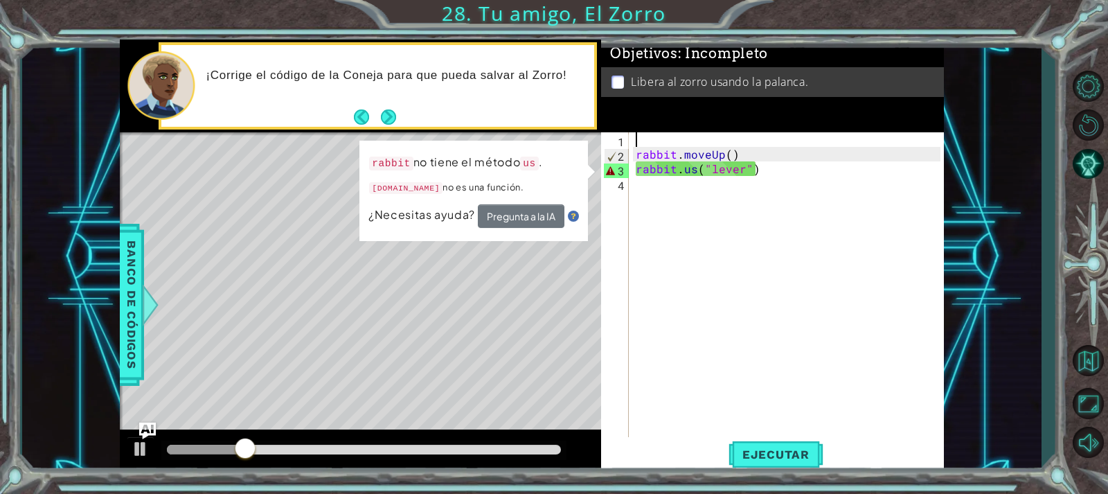
click at [695, 176] on div "rabbit . moveUp ( ) rabbit . us ( "lever" )" at bounding box center [790, 299] width 314 height 335
click at [695, 172] on div "rabbit . moveUp ( ) rabbit . us ( "lever" )" at bounding box center [790, 299] width 314 height 335
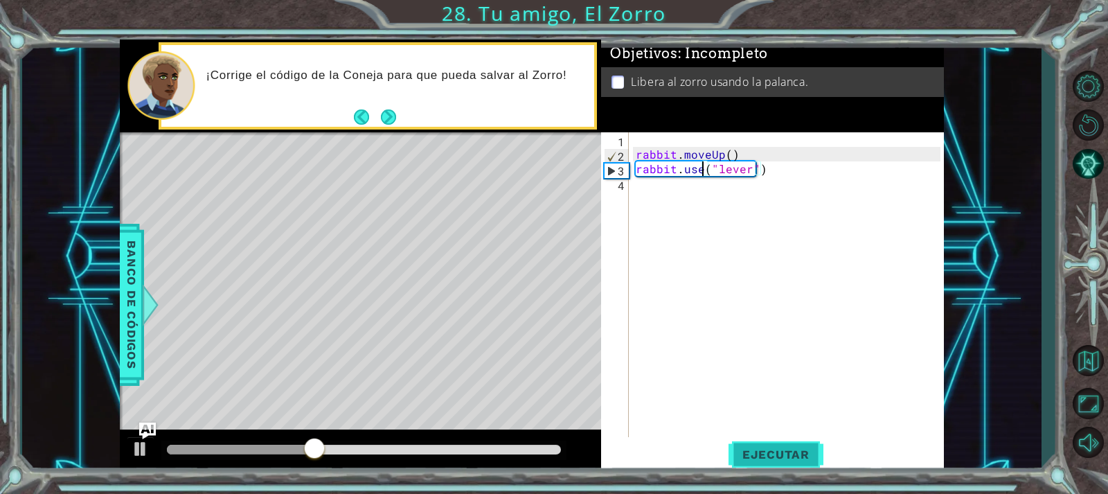
type textarea "rabbit.use("lever")"
click at [782, 456] on span "Ejecutar" at bounding box center [776, 454] width 95 height 14
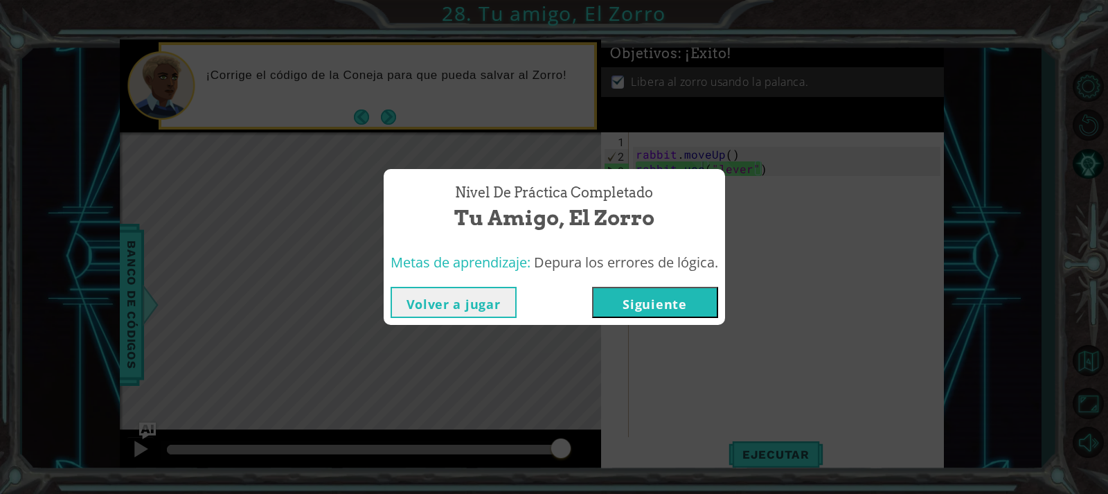
click at [700, 299] on button "Siguiente" at bounding box center [655, 302] width 126 height 31
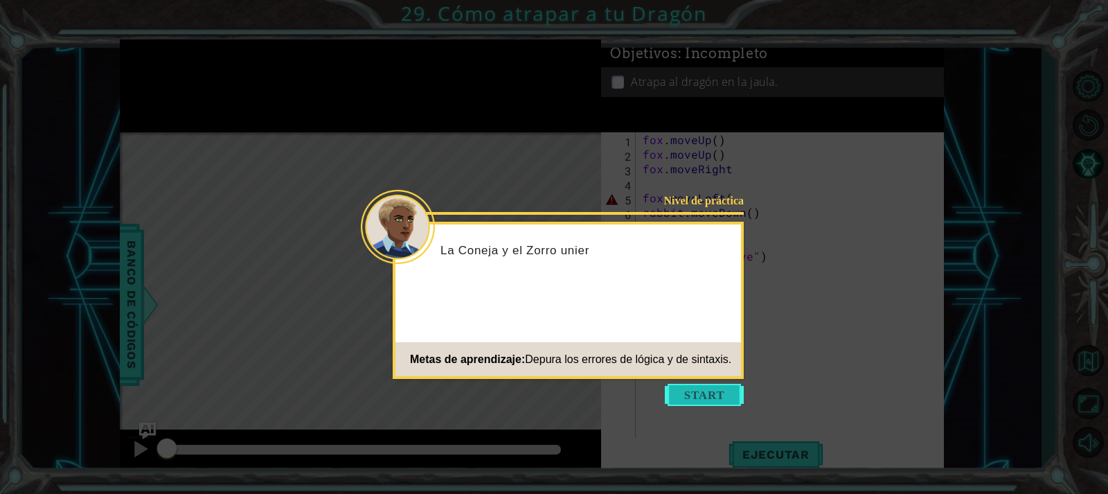
click at [733, 394] on button "Start" at bounding box center [704, 395] width 79 height 22
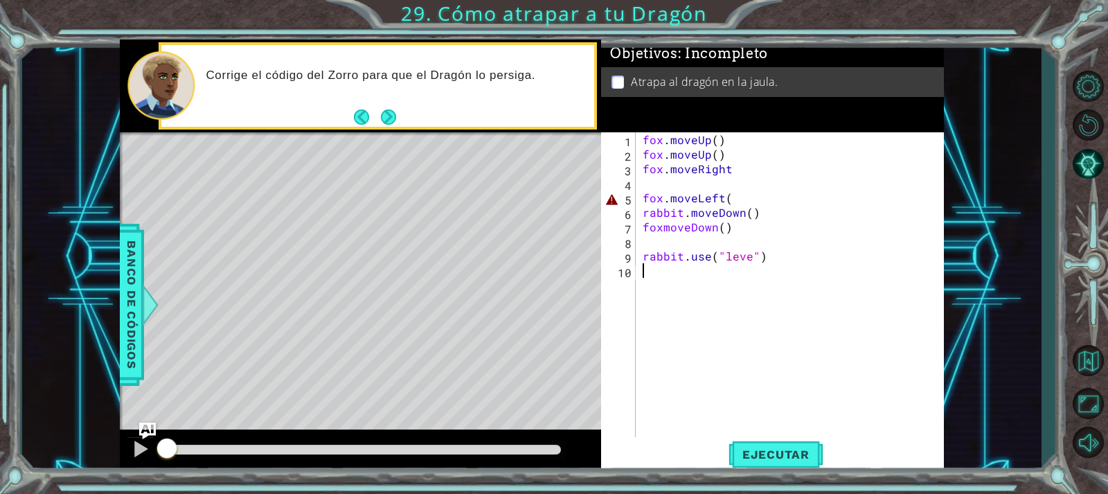
click at [748, 258] on div "fox . moveUp ( ) fox . moveUp ( ) fox . moveRight fox . moveLeft ( rabbit . mov…" at bounding box center [793, 299] width 307 height 335
click at [731, 169] on div "fox . moveUp ( ) fox . moveUp ( ) fox . moveRight fox . moveLeft ( rabbit . mov…" at bounding box center [793, 299] width 307 height 335
click at [738, 207] on div "[PERSON_NAME] . moveUp ( ) [PERSON_NAME] . moveUp ( ) [PERSON_NAME] . moveRight…" at bounding box center [793, 299] width 307 height 335
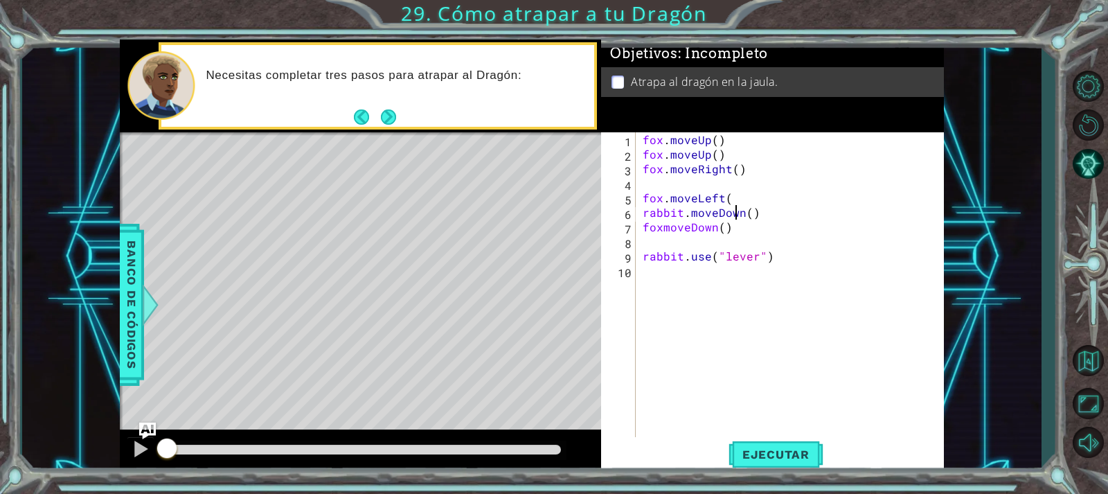
type textarea "rabbit.moveDown()"
click at [731, 186] on div "[PERSON_NAME] . moveUp ( ) [PERSON_NAME] . moveUp ( ) [PERSON_NAME] . moveRight…" at bounding box center [793, 299] width 307 height 335
click at [725, 207] on div "[PERSON_NAME] . moveUp ( ) [PERSON_NAME] . moveUp ( ) [PERSON_NAME] . moveRight…" at bounding box center [793, 299] width 307 height 335
click at [734, 202] on div "[PERSON_NAME] . moveUp ( ) [PERSON_NAME] . moveUp ( ) [PERSON_NAME] . moveRight…" at bounding box center [793, 299] width 307 height 335
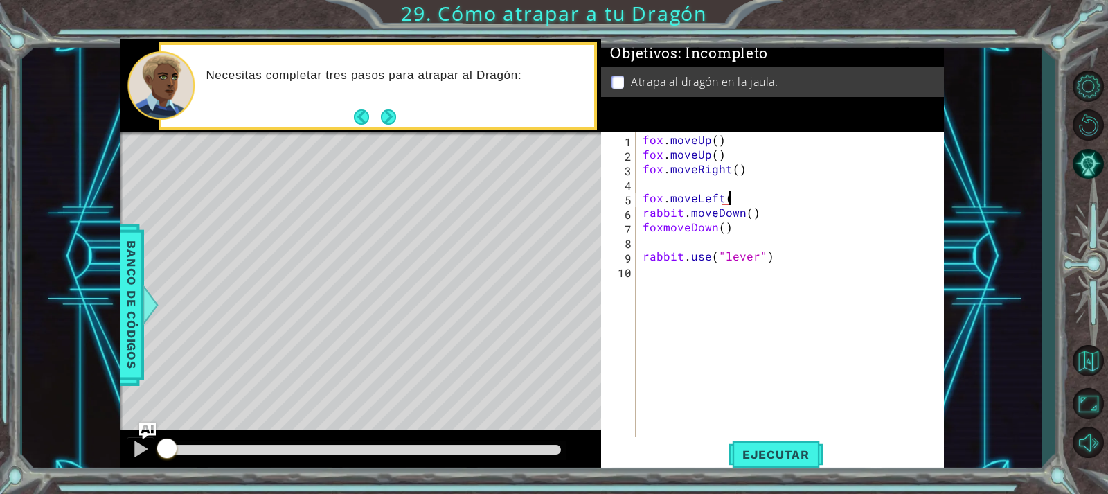
scroll to position [0, 5]
click at [659, 227] on div "fox . moveUp ( ) fox . moveUp ( ) fox . moveRight ( ) fox . moveLeft ( ) rabbit…" at bounding box center [793, 299] width 307 height 335
click at [665, 231] on div "fox . moveUp ( ) fox . moveUp ( ) fox . moveRight ( ) fox . moveLeft ( ) rabbit…" at bounding box center [793, 299] width 307 height 335
type textarea "fox.moveDown()"
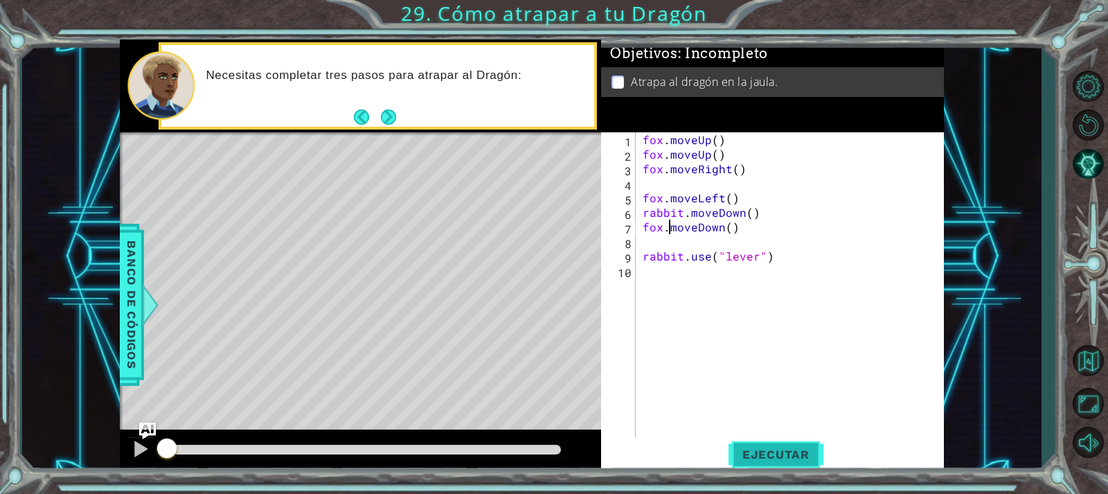
click at [792, 465] on button "Ejecutar" at bounding box center [776, 454] width 95 height 34
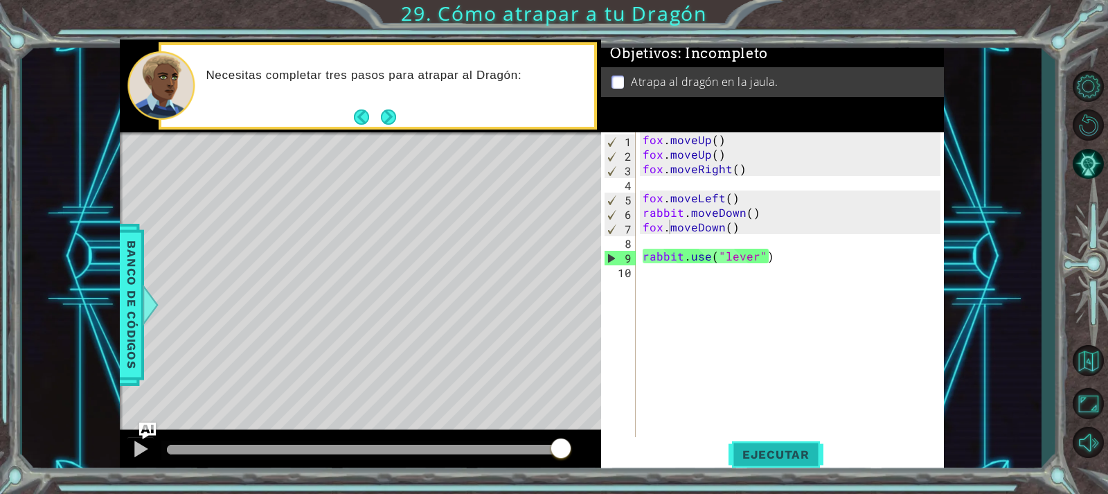
click at [798, 442] on button "Ejecutar" at bounding box center [776, 454] width 95 height 34
click at [731, 233] on div "fox . moveUp ( ) fox . moveUp ( ) fox . moveRight ( ) fox . moveLeft ( ) rabbit…" at bounding box center [793, 299] width 307 height 335
click at [724, 245] on div "fox . moveUp ( ) fox . moveUp ( ) fox . moveRight ( ) fox . moveLeft ( ) rabbit…" at bounding box center [793, 299] width 307 height 335
click at [730, 236] on div "fox . moveUp ( ) fox . moveUp ( ) fox . moveRight ( ) fox . moveLeft ( ) rabbit…" at bounding box center [793, 299] width 307 height 335
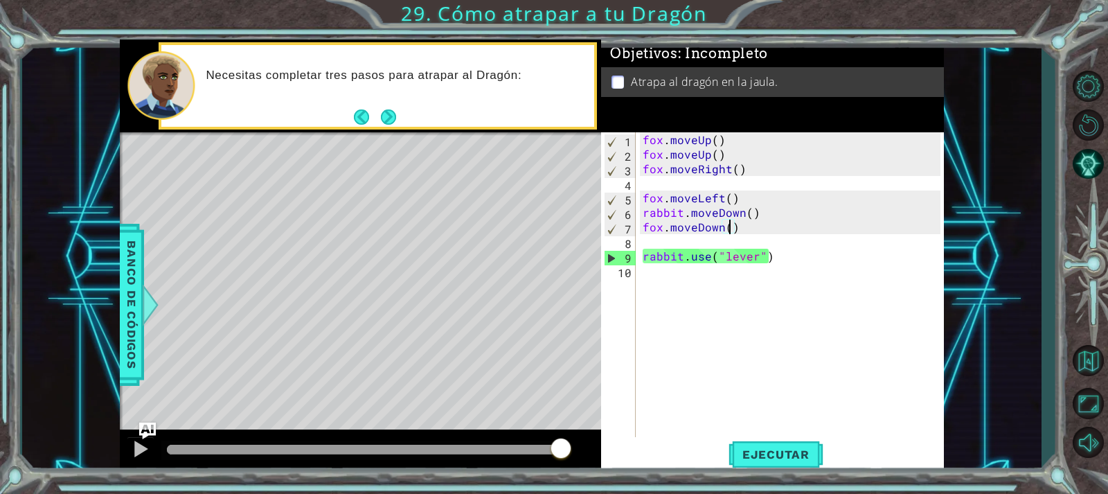
click at [731, 226] on div "fox . moveUp ( ) fox . moveUp ( ) fox . moveRight ( ) fox . moveLeft ( ) rabbit…" at bounding box center [793, 299] width 307 height 335
type textarea "fox.moveDown(2)"
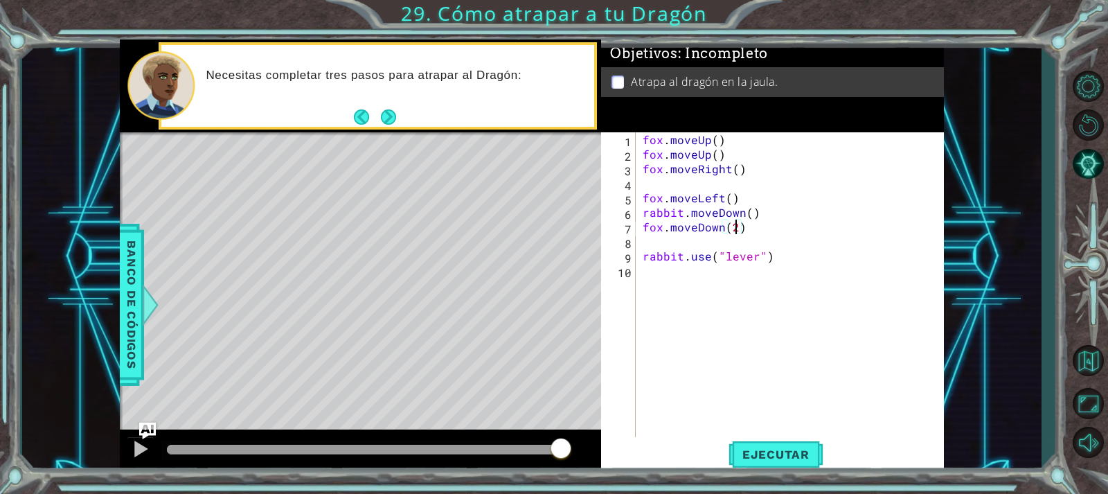
click at [684, 242] on div "fox . moveUp ( ) fox . moveUp ( ) fox . moveRight ( ) fox . moveLeft ( ) rabbit…" at bounding box center [793, 299] width 307 height 335
click at [743, 280] on div "fox . moveUp ( ) fox . moveUp ( ) fox . moveRight ( ) fox . moveLeft ( ) rabbit…" at bounding box center [793, 299] width 307 height 335
click at [725, 239] on div "fox . moveUp ( ) fox . moveUp ( ) fox . moveRight ( ) fox . moveLeft ( ) rabbit…" at bounding box center [793, 299] width 307 height 335
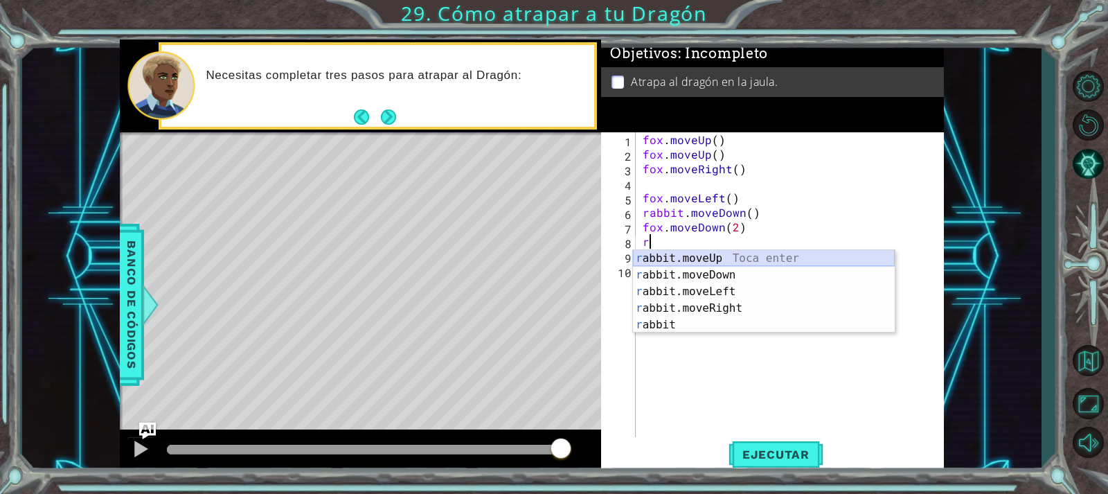
click at [752, 257] on div "r abbit.moveUp Toca enter r abbit.moveDown Toca enter r abbit.moveLeft Toca ent…" at bounding box center [764, 308] width 262 height 116
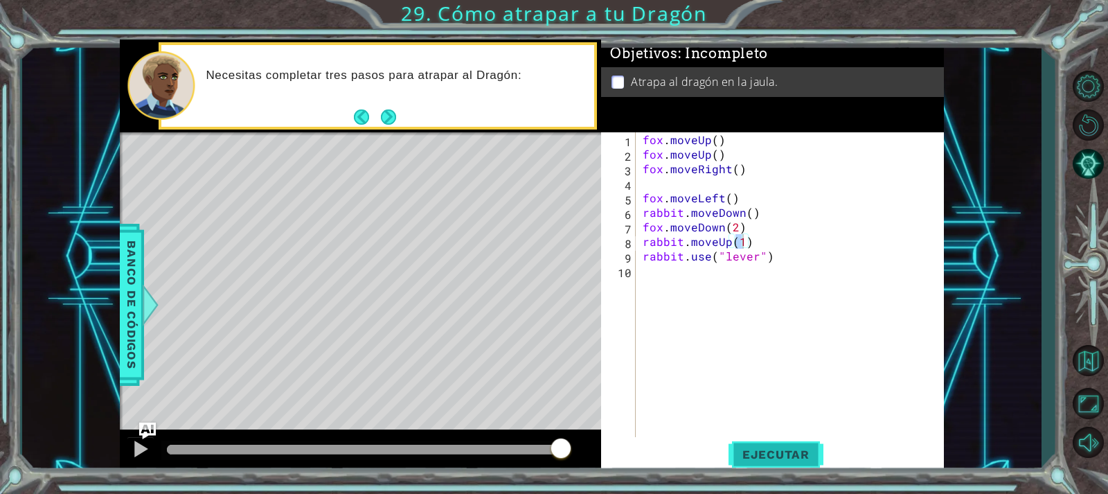
click at [765, 455] on span "Ejecutar" at bounding box center [776, 454] width 95 height 14
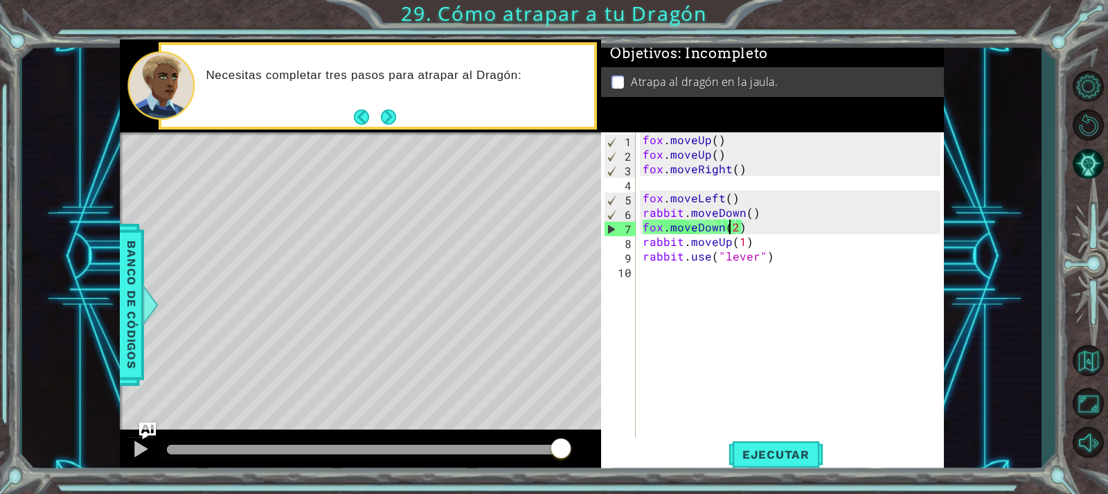
click at [733, 231] on div "[PERSON_NAME] . moveUp ( ) [PERSON_NAME] . moveUp ( ) [PERSON_NAME] . moveRight…" at bounding box center [793, 299] width 307 height 335
click at [734, 227] on div "[PERSON_NAME] . moveUp ( ) [PERSON_NAME] . moveUp ( ) [PERSON_NAME] . moveRight…" at bounding box center [793, 299] width 307 height 335
click at [765, 461] on button "Ejecutar" at bounding box center [776, 454] width 95 height 34
click at [759, 229] on div "[PERSON_NAME] . moveUp ( ) [PERSON_NAME] . moveUp ( ) [PERSON_NAME] . moveRight…" at bounding box center [793, 299] width 307 height 335
click at [730, 209] on div "[PERSON_NAME] . moveUp ( ) [PERSON_NAME] . moveUp ( ) [PERSON_NAME] . moveRight…" at bounding box center [793, 299] width 307 height 335
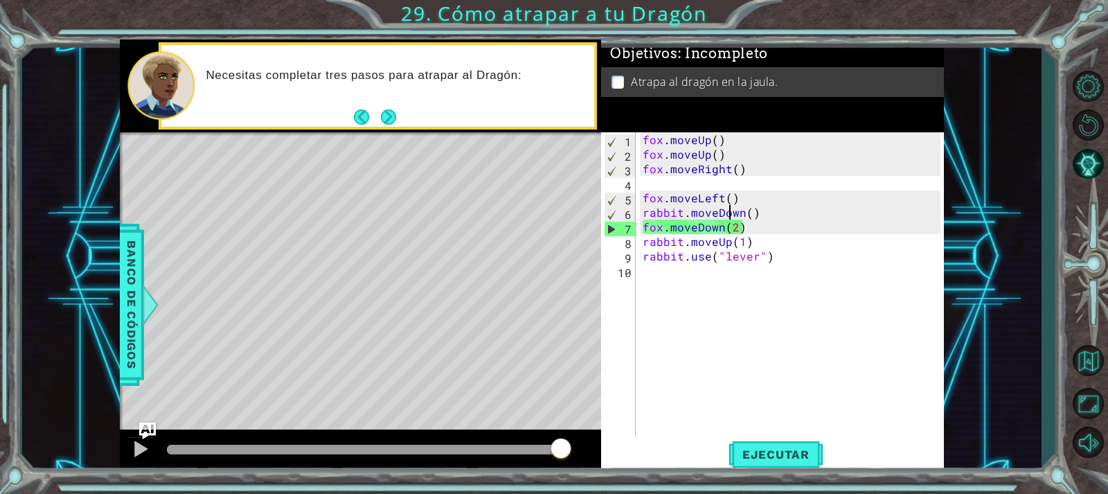
click at [730, 209] on div "[PERSON_NAME] . moveUp ( ) [PERSON_NAME] . moveUp ( ) [PERSON_NAME] . moveRight…" at bounding box center [793, 299] width 307 height 335
click at [730, 211] on div "[PERSON_NAME] . moveUp ( ) [PERSON_NAME] . moveUp ( ) [PERSON_NAME] . moveRight…" at bounding box center [790, 284] width 300 height 305
click at [738, 213] on div "[PERSON_NAME] . moveUp ( ) [PERSON_NAME] . moveUp ( ) [PERSON_NAME] . moveRight…" at bounding box center [793, 299] width 307 height 335
click at [744, 211] on div "[PERSON_NAME] . moveUp ( ) [PERSON_NAME] . moveUp ( ) [PERSON_NAME] . moveRight…" at bounding box center [793, 299] width 307 height 335
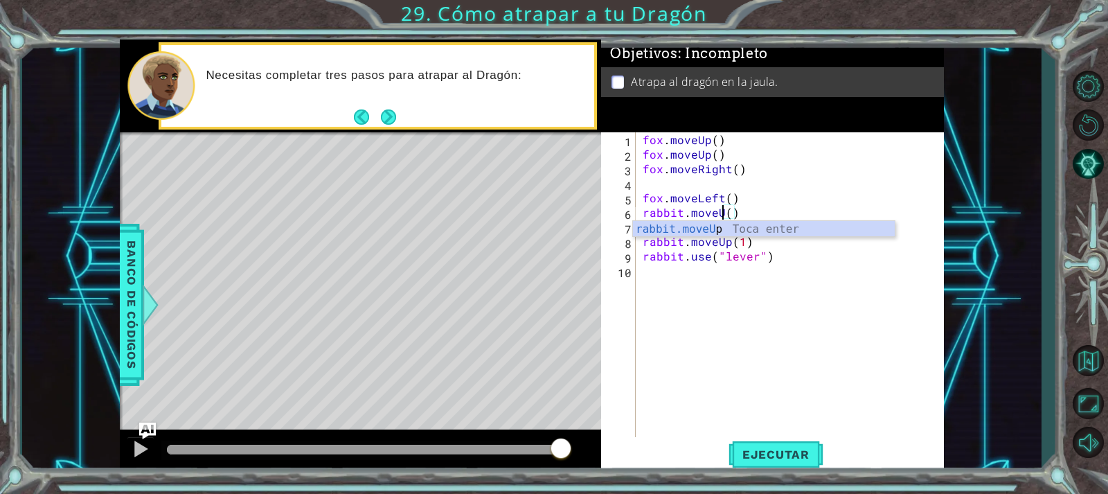
scroll to position [0, 6]
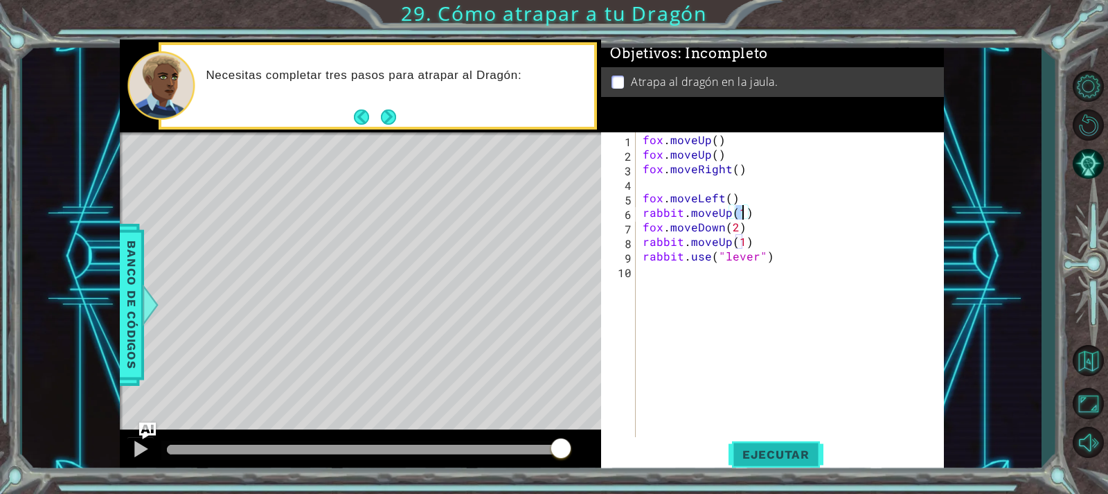
click at [772, 452] on span "Ejecutar" at bounding box center [776, 454] width 95 height 14
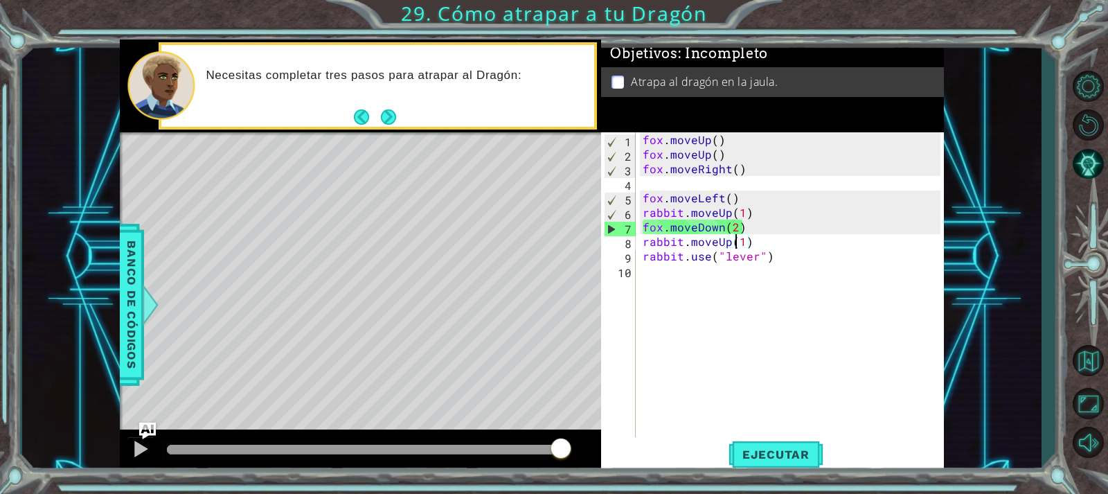
click at [734, 235] on div "[PERSON_NAME] . moveUp ( ) [PERSON_NAME] . moveUp ( ) [PERSON_NAME] . moveRight…" at bounding box center [793, 299] width 307 height 335
click at [739, 226] on div "[PERSON_NAME] . moveUp ( ) [PERSON_NAME] . moveUp ( ) [PERSON_NAME] . moveRight…" at bounding box center [793, 299] width 307 height 335
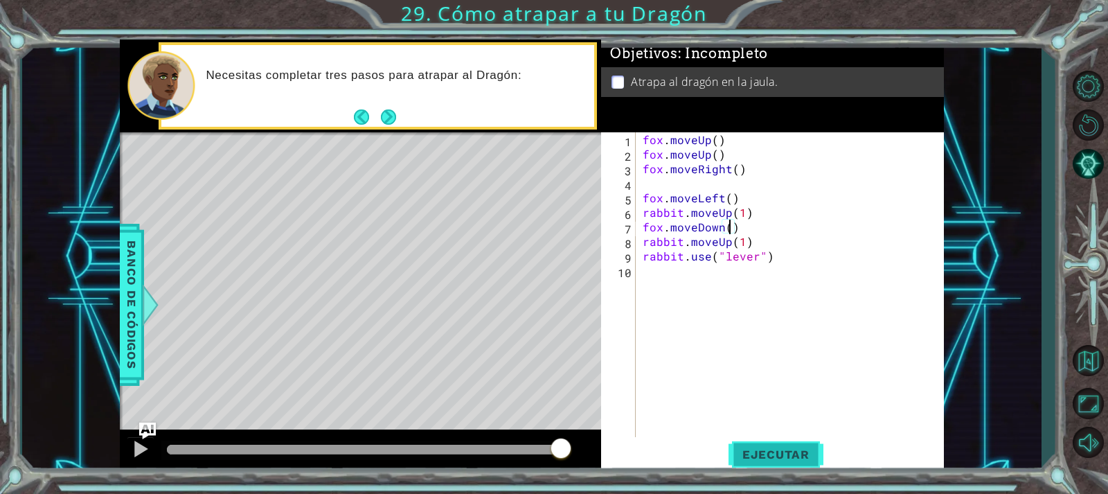
click at [755, 443] on button "Ejecutar" at bounding box center [776, 454] width 95 height 34
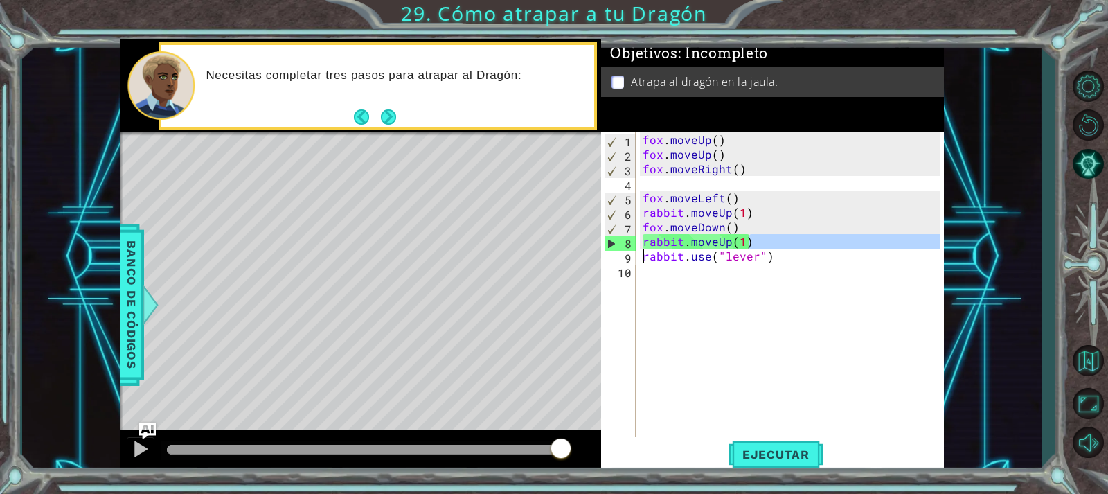
drag, startPoint x: 758, startPoint y: 242, endPoint x: 638, endPoint y: 250, distance: 120.1
click at [638, 250] on div "[PERSON_NAME].moveDown() 1 2 3 4 5 6 7 8 9 10 [PERSON_NAME] . moveUp ( ) [PERSO…" at bounding box center [770, 284] width 339 height 305
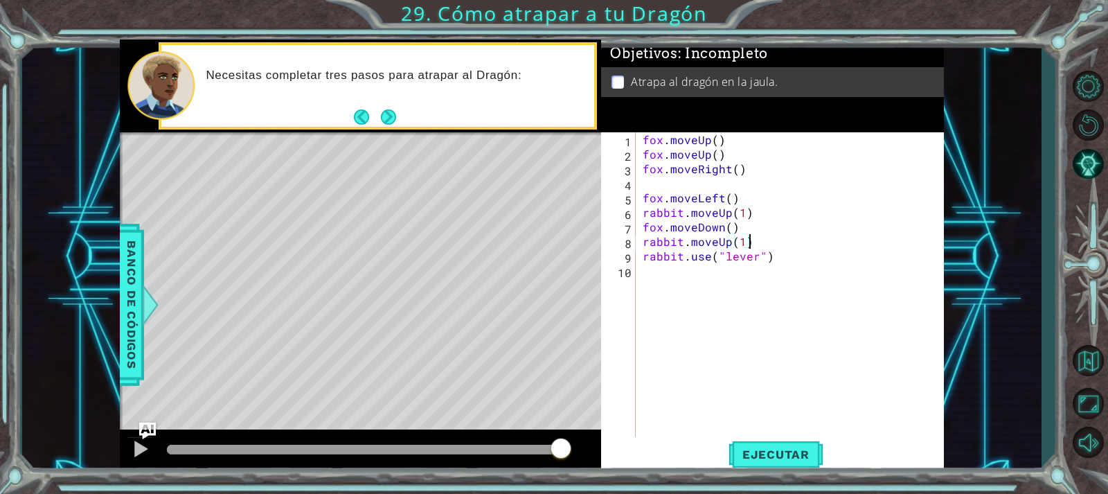
click at [746, 244] on div "[PERSON_NAME] . moveUp ( ) [PERSON_NAME] . moveUp ( ) [PERSON_NAME] . moveRight…" at bounding box center [794, 299] width 308 height 335
click at [788, 243] on div "[PERSON_NAME] . moveUp ( ) [PERSON_NAME] . moveUp ( ) [PERSON_NAME] . moveRight…" at bounding box center [794, 299] width 308 height 335
click at [781, 256] on div "[PERSON_NAME] . moveUp ( ) [PERSON_NAME] . moveUp ( ) [PERSON_NAME] . moveRight…" at bounding box center [794, 299] width 308 height 335
click at [766, 245] on div "[PERSON_NAME] . moveUp ( ) [PERSON_NAME] . moveUp ( ) [PERSON_NAME] . moveRight…" at bounding box center [794, 299] width 308 height 335
click at [788, 260] on div "[PERSON_NAME] . moveUp ( ) [PERSON_NAME] . moveUp ( ) [PERSON_NAME] . moveRight…" at bounding box center [794, 299] width 308 height 335
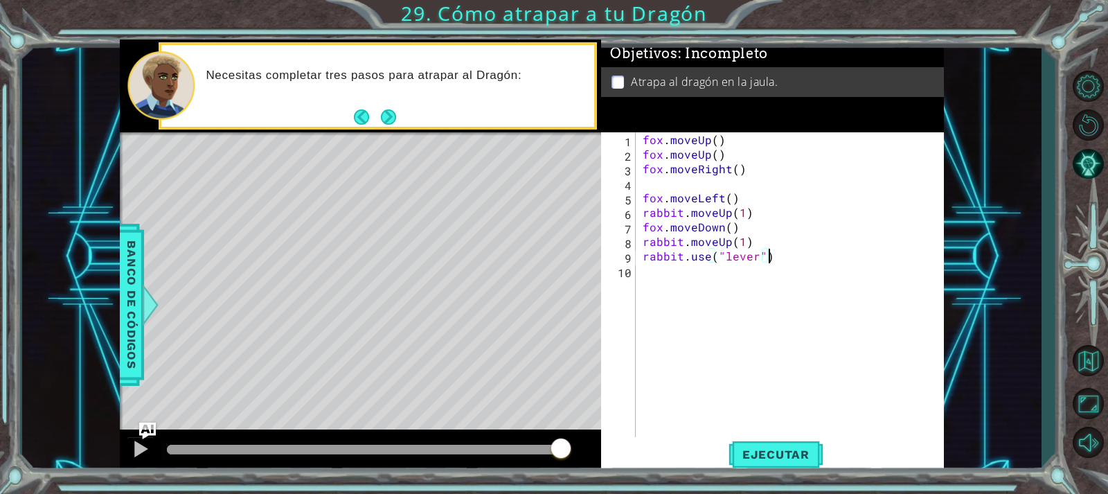
type textarea "rabbit.use("lever")"
type textarea "f"
click at [762, 242] on div "[PERSON_NAME] . moveUp ( ) [PERSON_NAME] . moveUp ( ) [PERSON_NAME] . moveRight…" at bounding box center [794, 299] width 308 height 335
click at [762, 242] on div "[PERSON_NAME] . moveUp ( ) [PERSON_NAME] . moveUp ( ) [PERSON_NAME] . moveRight…" at bounding box center [790, 284] width 301 height 305
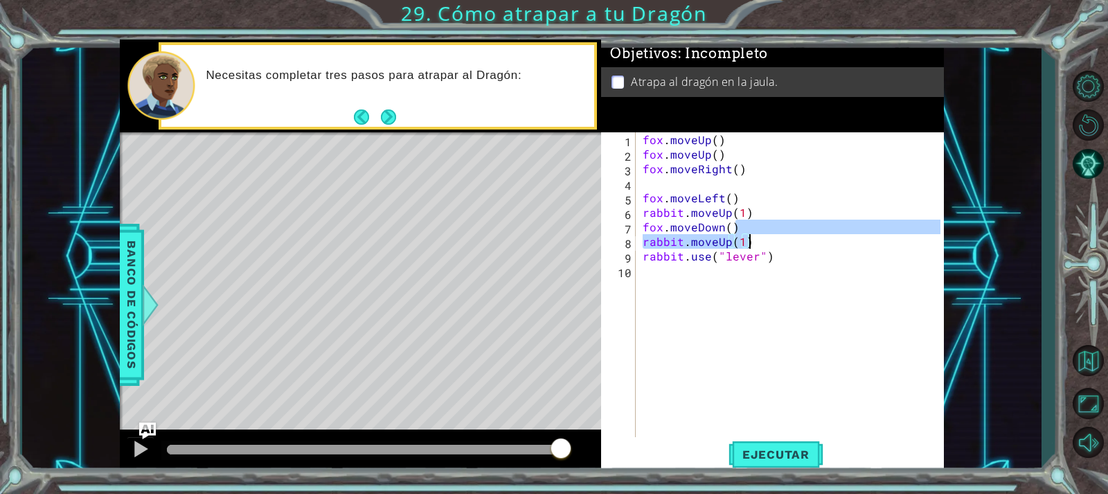
type textarea "rabbit.moveUp(1)"
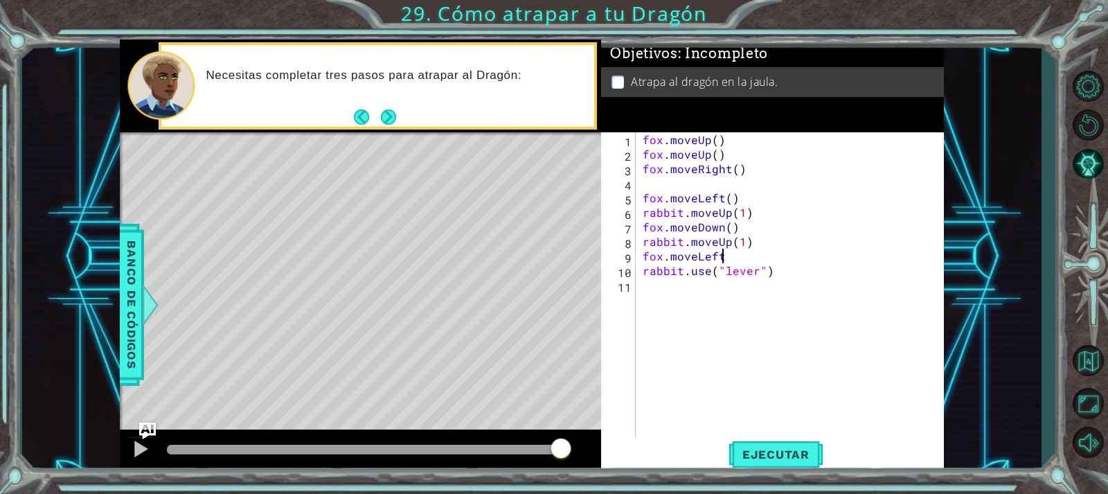
scroll to position [0, 5]
click at [793, 466] on button "Ejecutar" at bounding box center [776, 454] width 95 height 34
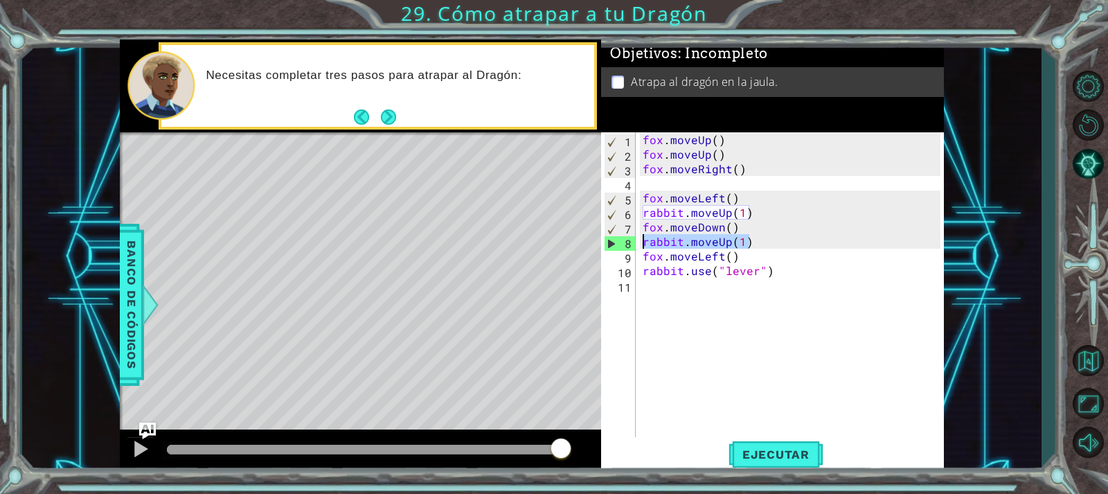
drag, startPoint x: 758, startPoint y: 240, endPoint x: 627, endPoint y: 247, distance: 131.8
click at [627, 247] on div "[PERSON_NAME].moveLeft() 1 2 3 4 5 6 7 8 9 10 11 [PERSON_NAME] . moveUp ( ) [PE…" at bounding box center [770, 284] width 339 height 305
type textarea "rabbit.moveUp(1)"
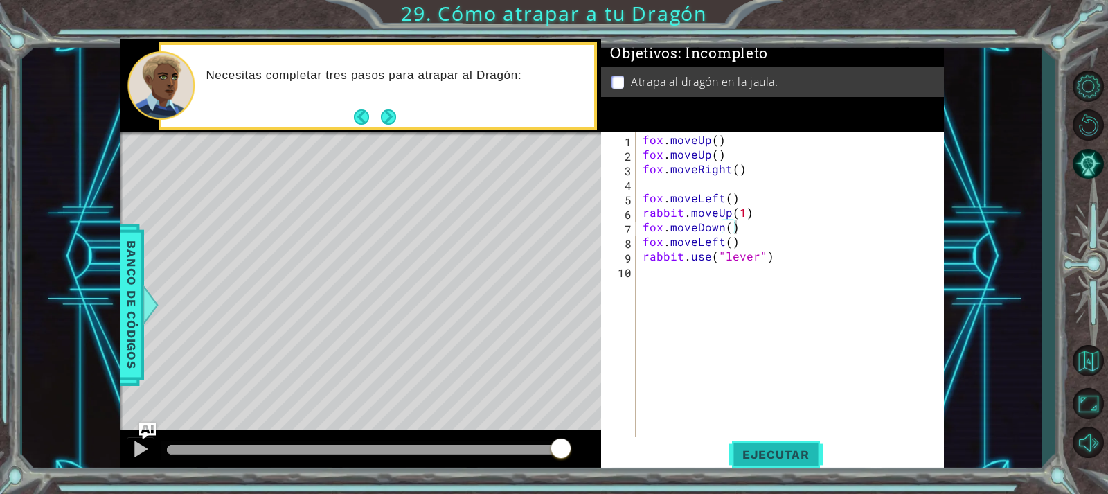
click at [819, 456] on span "Ejecutar" at bounding box center [776, 454] width 95 height 14
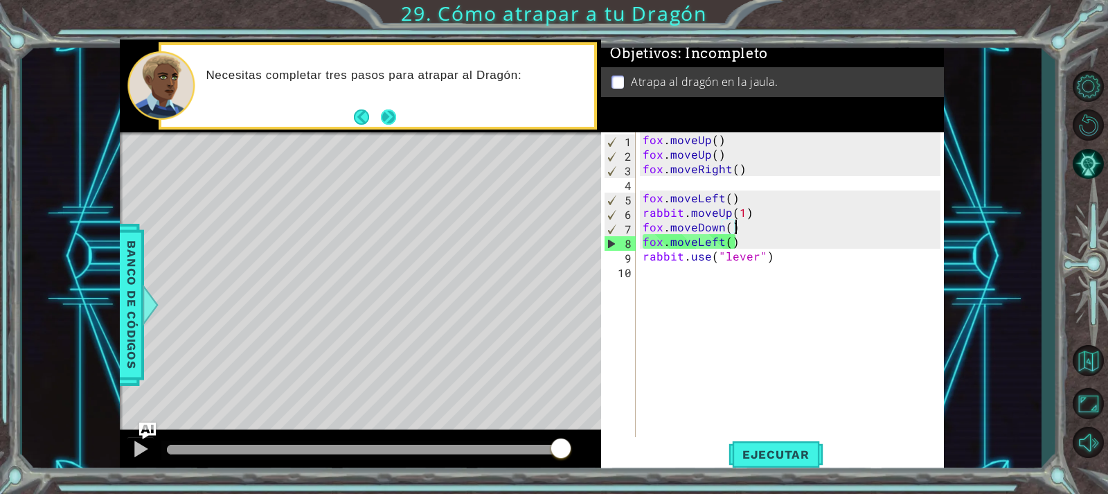
click at [387, 122] on button "Next" at bounding box center [388, 116] width 15 height 15
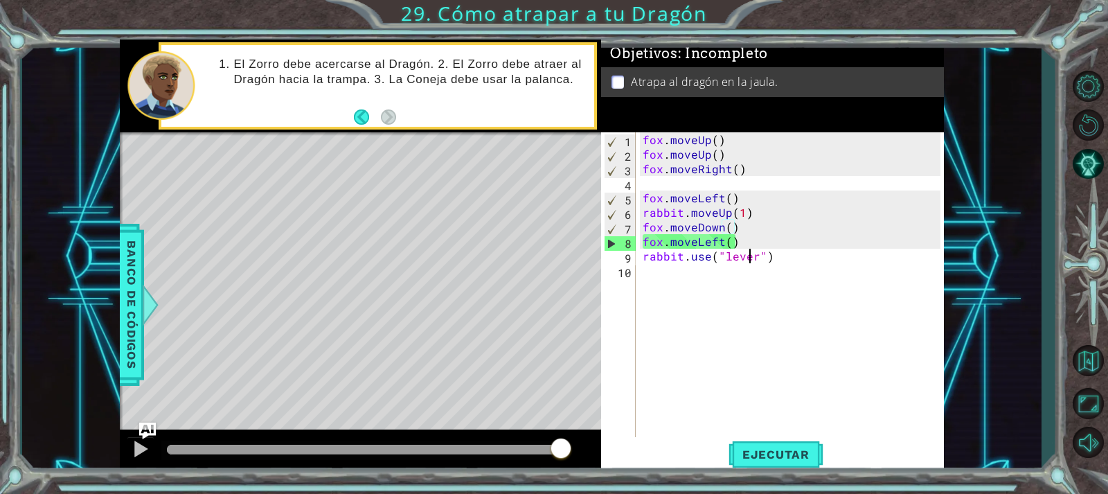
click at [747, 254] on div "[PERSON_NAME] . moveUp ( ) [PERSON_NAME] . moveUp ( ) [PERSON_NAME] . moveRight…" at bounding box center [794, 299] width 308 height 335
click at [717, 246] on div "[PERSON_NAME] . moveUp ( ) [PERSON_NAME] . moveUp ( ) [PERSON_NAME] . moveRight…" at bounding box center [794, 299] width 308 height 335
click at [721, 242] on div "[PERSON_NAME] . moveUp ( ) [PERSON_NAME] . moveUp ( ) [PERSON_NAME] . moveRight…" at bounding box center [794, 299] width 308 height 335
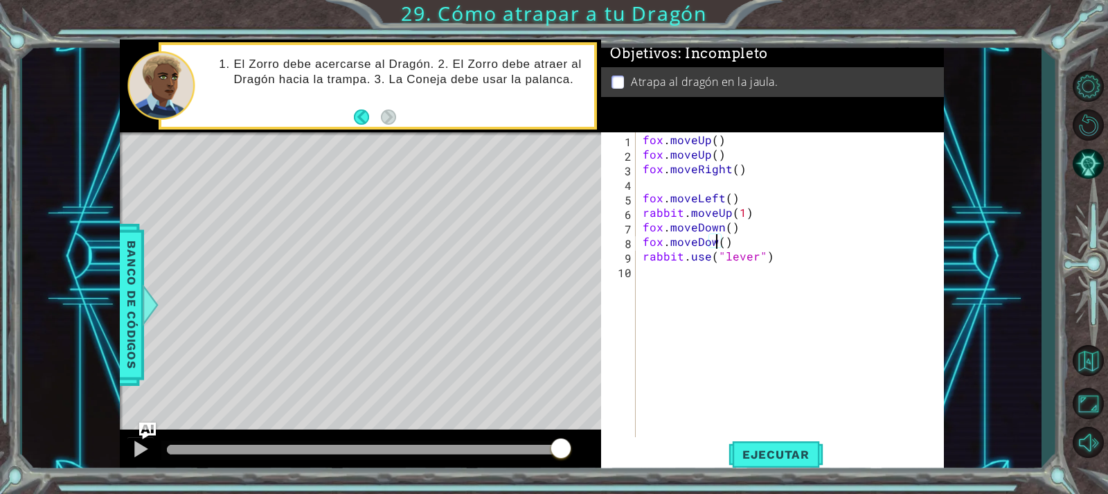
scroll to position [0, 5]
type textarea "fox.moveDown()"
click at [821, 452] on span "Ejecutar" at bounding box center [776, 454] width 95 height 14
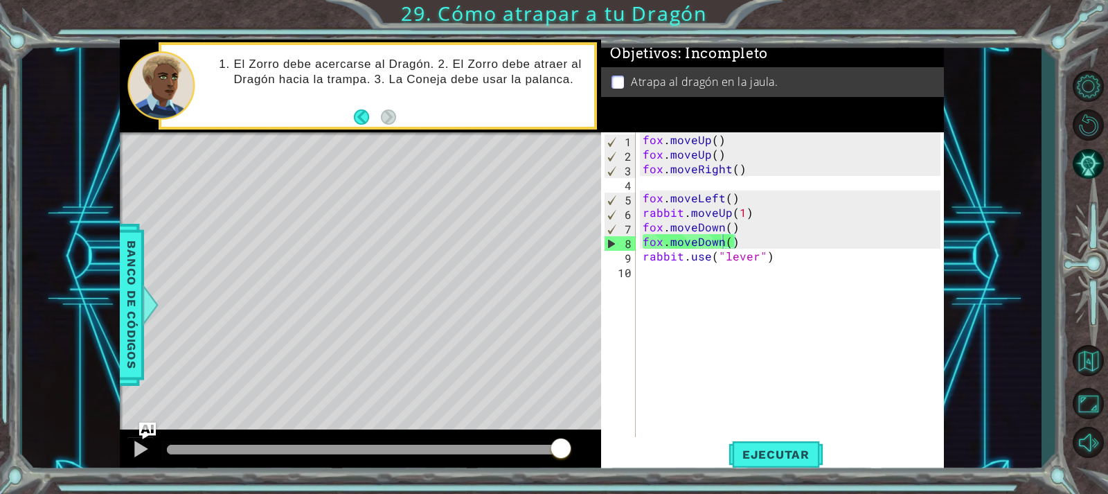
drag, startPoint x: 738, startPoint y: 14, endPoint x: 438, endPoint y: -14, distance: 301.9
click at [438, 0] on html "1 ההההההההההההההההההההההההההההההההההההההההההההההההההההההההההההההההההההההההההההה…" at bounding box center [554, 247] width 1108 height 494
click at [787, 446] on button "Ejecutar" at bounding box center [776, 454] width 95 height 34
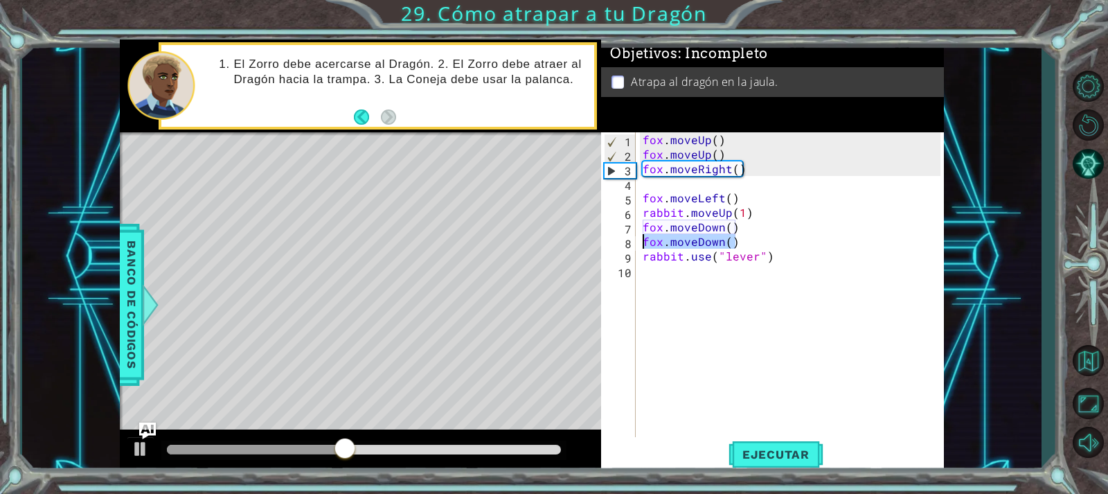
drag, startPoint x: 755, startPoint y: 240, endPoint x: 637, endPoint y: 243, distance: 118.5
click at [637, 243] on div "[PERSON_NAME].moveDown() 1 2 3 4 5 6 7 8 9 10 [PERSON_NAME] . moveUp ( ) [PERSO…" at bounding box center [770, 284] width 339 height 305
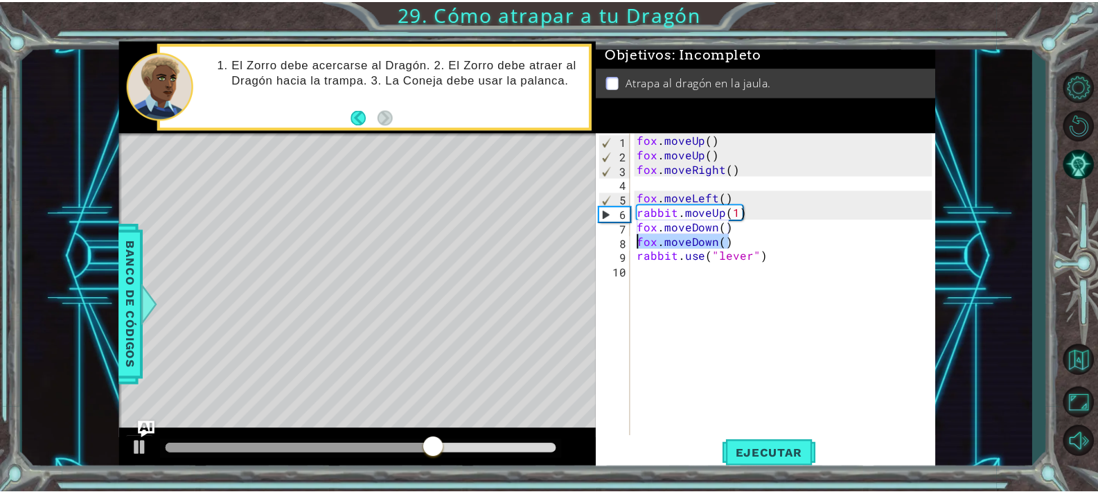
scroll to position [0, 0]
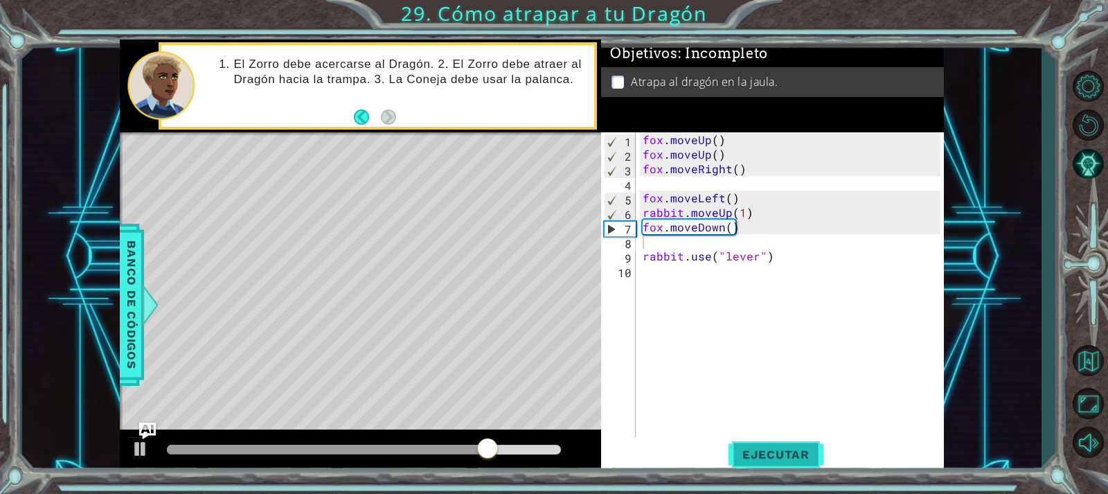
click at [788, 453] on span "Ejecutar" at bounding box center [776, 454] width 95 height 14
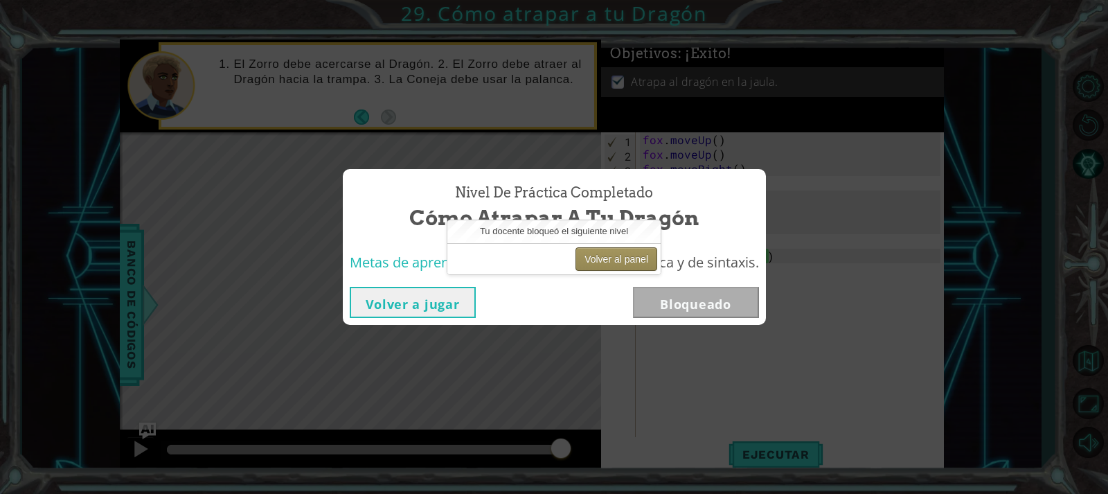
click at [616, 266] on button "Volver al panel" at bounding box center [617, 259] width 82 height 24
click at [616, 257] on button "Volver al panel" at bounding box center [617, 259] width 82 height 24
click at [591, 274] on div "Volver al panel" at bounding box center [553, 258] width 213 height 31
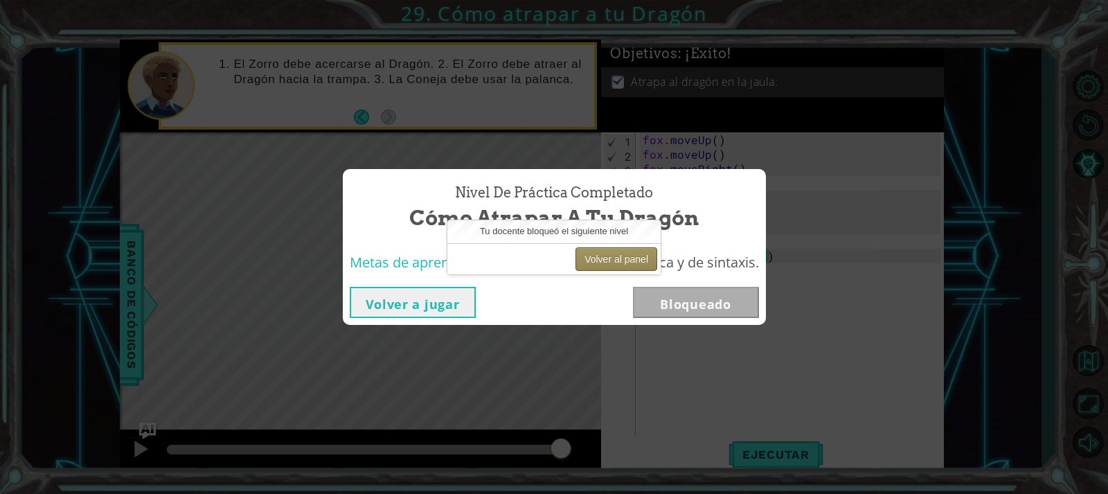
click at [608, 257] on button "Volver al panel" at bounding box center [617, 259] width 82 height 24
click at [609, 256] on button "Volver al panel" at bounding box center [617, 259] width 82 height 24
click at [435, 299] on button "Volver a jugar" at bounding box center [413, 302] width 126 height 31
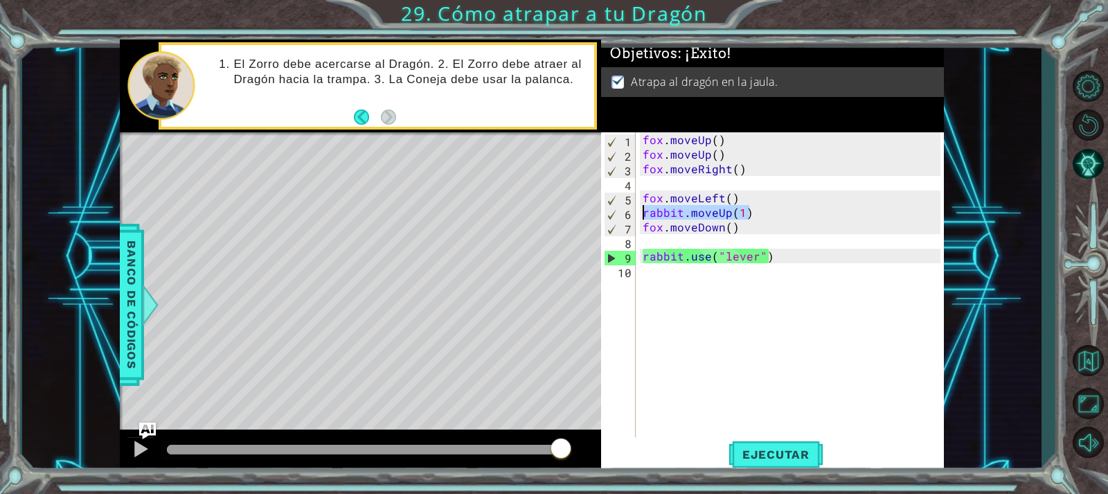
drag, startPoint x: 763, startPoint y: 208, endPoint x: 632, endPoint y: 210, distance: 130.2
click at [632, 210] on div "1 2 3 4 5 6 7 8 9 10 [PERSON_NAME] . moveUp ( ) [PERSON_NAME] . moveUp ( ) [PER…" at bounding box center [770, 284] width 339 height 305
type textarea "rabbit.moveUp(1)"
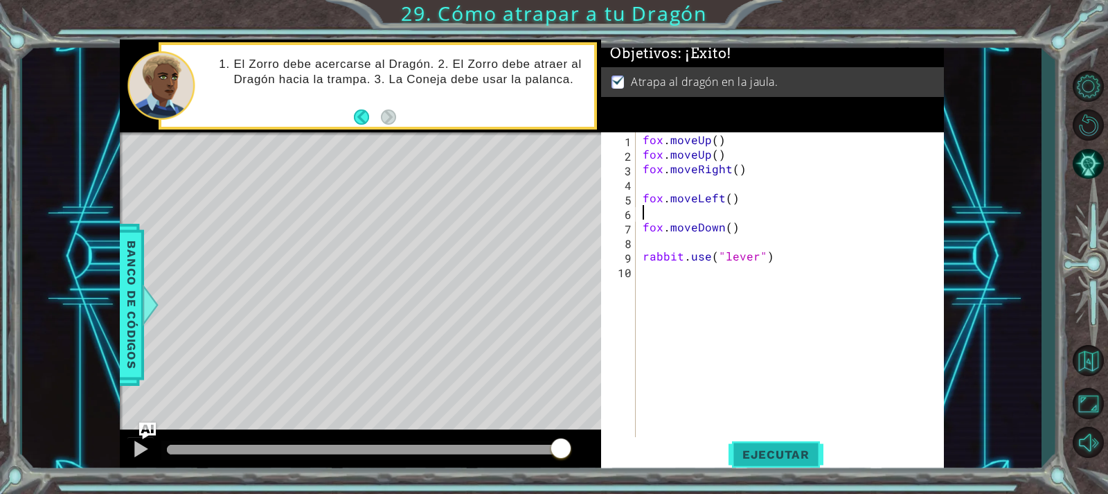
type textarea "fox.moveLeft()"
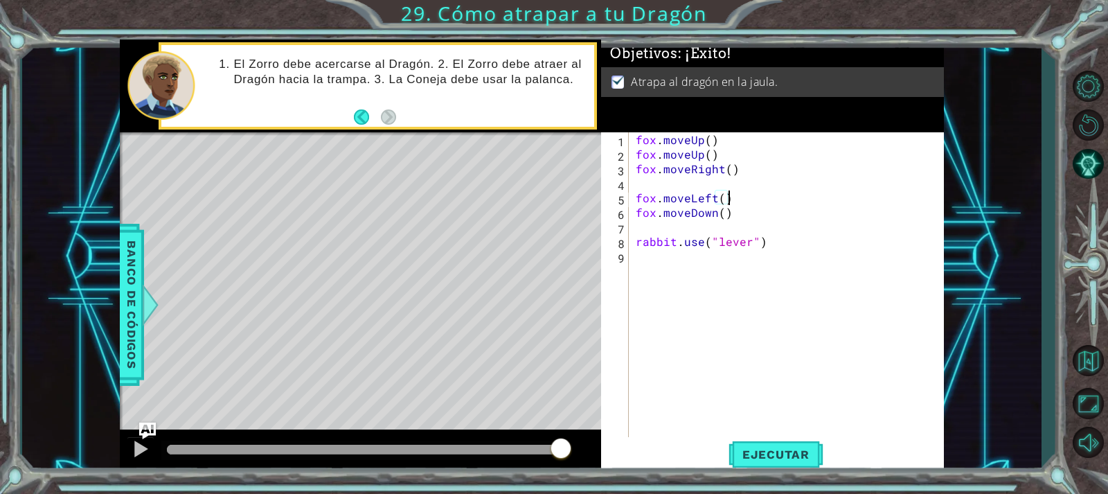
click at [720, 232] on div "fox . moveUp ( ) fox . moveUp ( ) fox . moveRight ( ) fox . moveLeft ( ) fox . …" at bounding box center [790, 299] width 314 height 335
click at [653, 193] on div "fox . moveUp ( ) fox . moveUp ( ) fox . moveRight ( ) fox . moveLeft ( ) fox . …" at bounding box center [790, 299] width 314 height 335
type textarea "fox.moveLeft()"
click at [663, 179] on div "fox . moveUp ( ) fox . moveUp ( ) fox . moveRight ( ) fox . moveLeft ( ) fox . …" at bounding box center [790, 299] width 314 height 335
type textarea "fox.moveRight()"
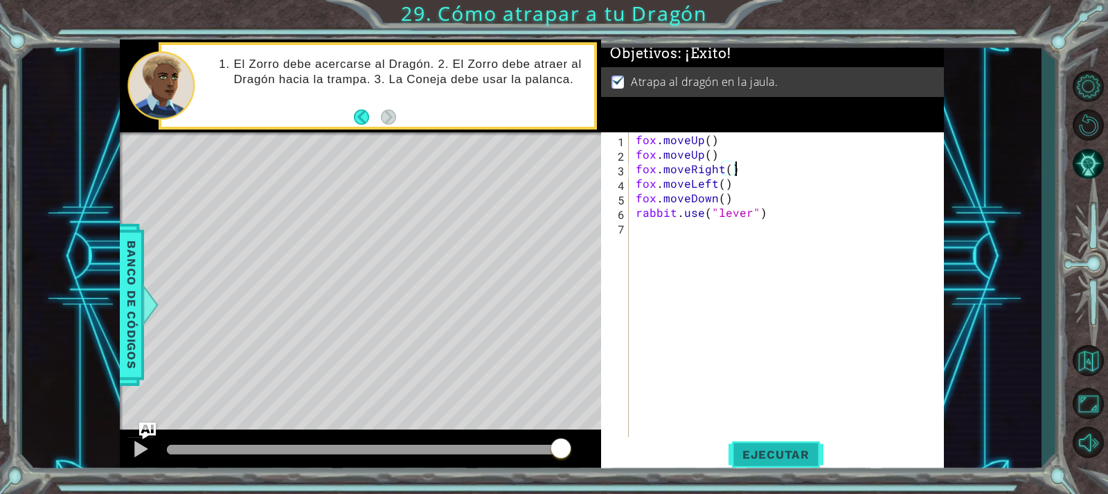
click at [815, 456] on span "Ejecutar" at bounding box center [776, 454] width 95 height 14
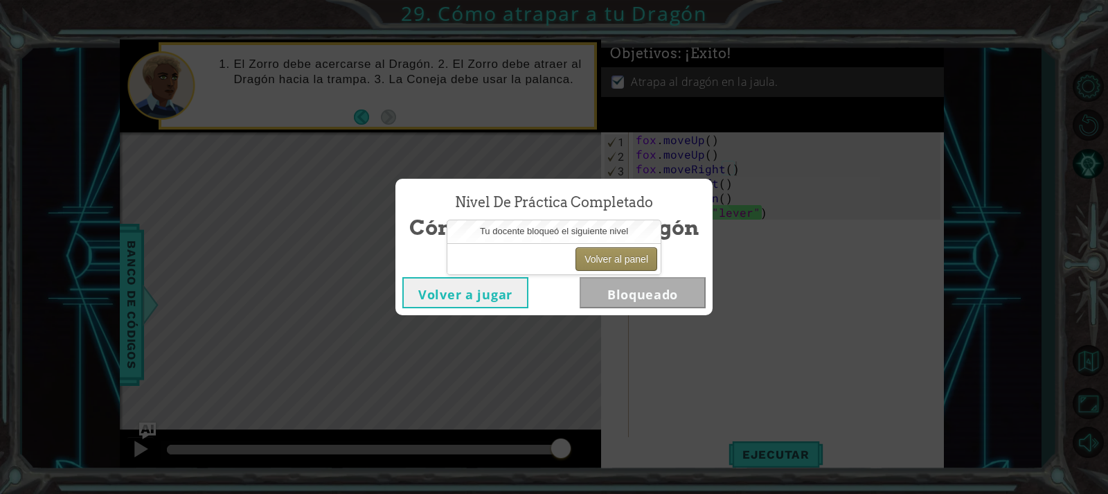
click at [604, 251] on button "Volver al panel" at bounding box center [617, 259] width 82 height 24
click at [604, 258] on button "Volver al panel" at bounding box center [617, 259] width 82 height 24
click at [711, 307] on div "Volver a jugar Bloqueado" at bounding box center [554, 292] width 317 height 45
click at [909, 129] on div "Nivel de práctica Completado Cómo atrapar a tu Dragón Volver a jugar Bloqueado" at bounding box center [554, 247] width 1108 height 494
click at [600, 258] on button "Volver al panel" at bounding box center [617, 259] width 82 height 24
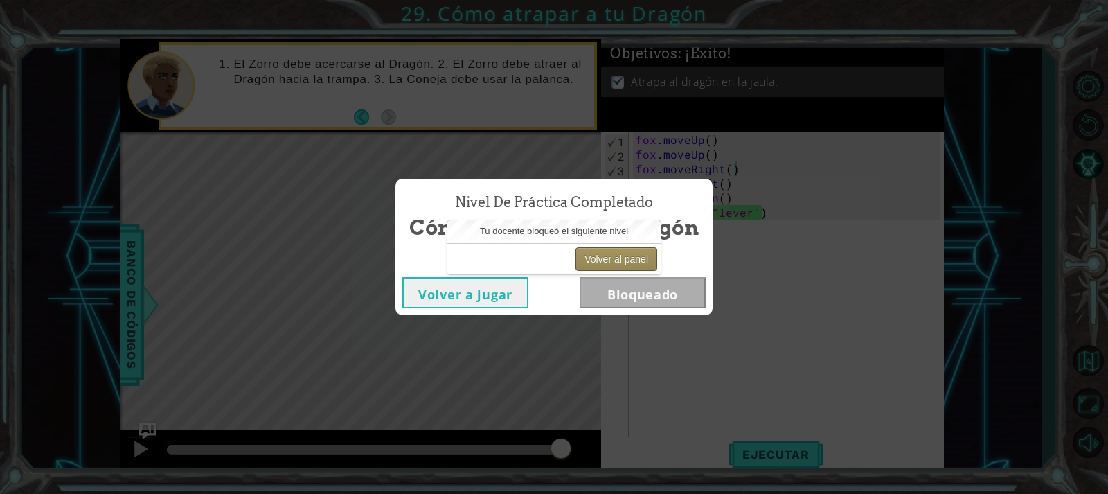
click at [600, 257] on button "Volver al panel" at bounding box center [617, 259] width 82 height 24
click at [517, 302] on button "Volver a jugar" at bounding box center [465, 292] width 126 height 31
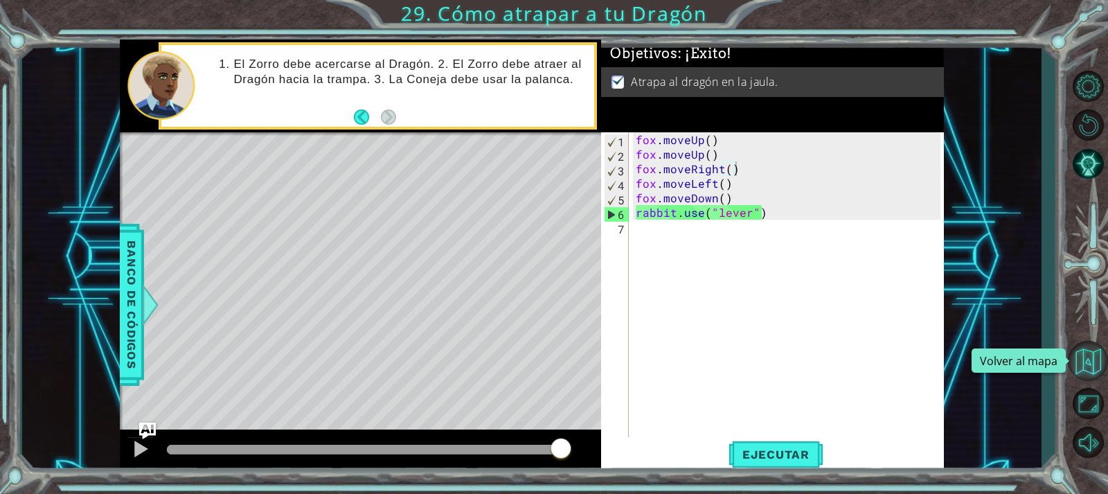
click at [1097, 366] on button "Volver al mapa" at bounding box center [1088, 361] width 40 height 40
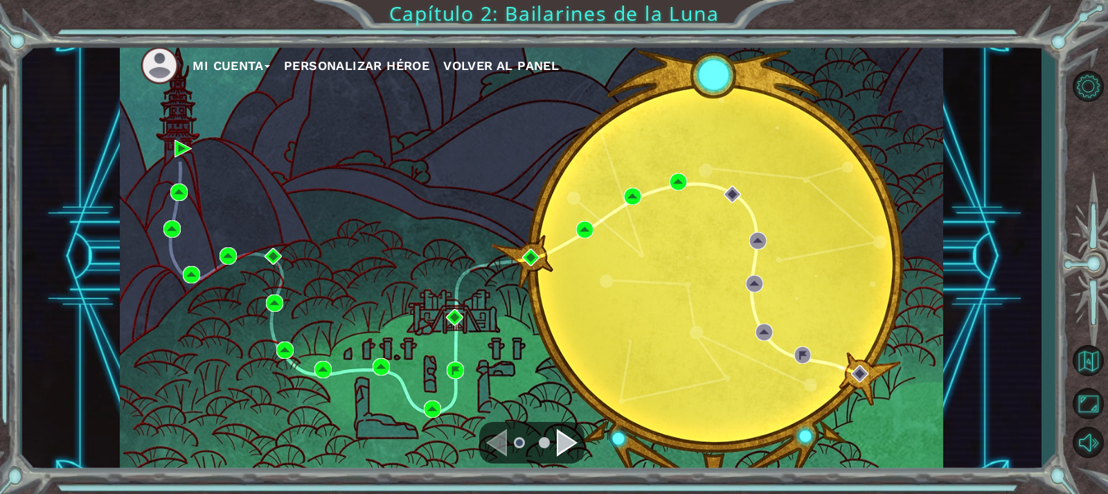
click at [513, 64] on span "Volver al panel" at bounding box center [501, 65] width 116 height 15
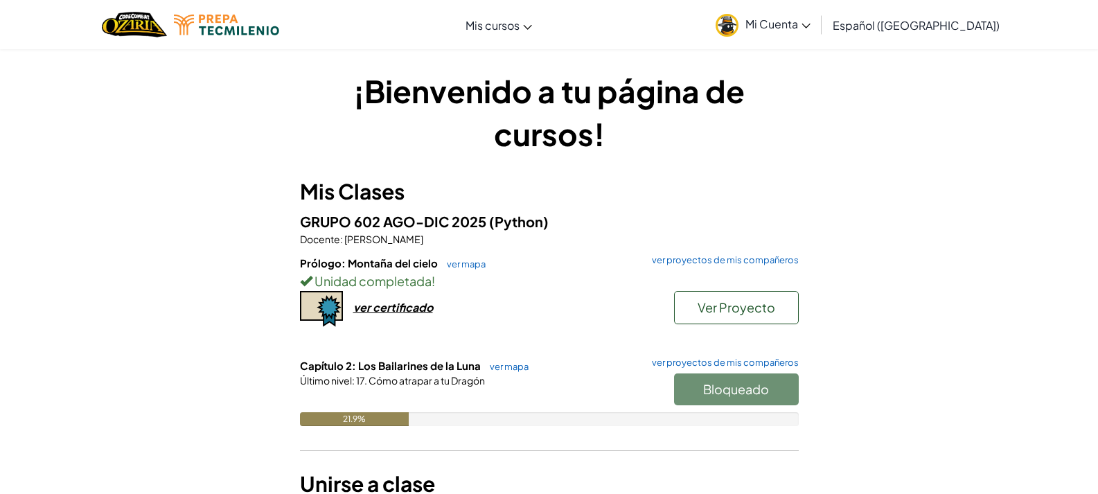
click at [717, 400] on div "Bloqueado" at bounding box center [729, 392] width 139 height 39
drag, startPoint x: 717, startPoint y: 400, endPoint x: 744, endPoint y: 402, distance: 27.1
click at [727, 402] on div "Bloqueado" at bounding box center [729, 392] width 139 height 39
click at [772, 386] on div "Bloqueado" at bounding box center [729, 392] width 139 height 39
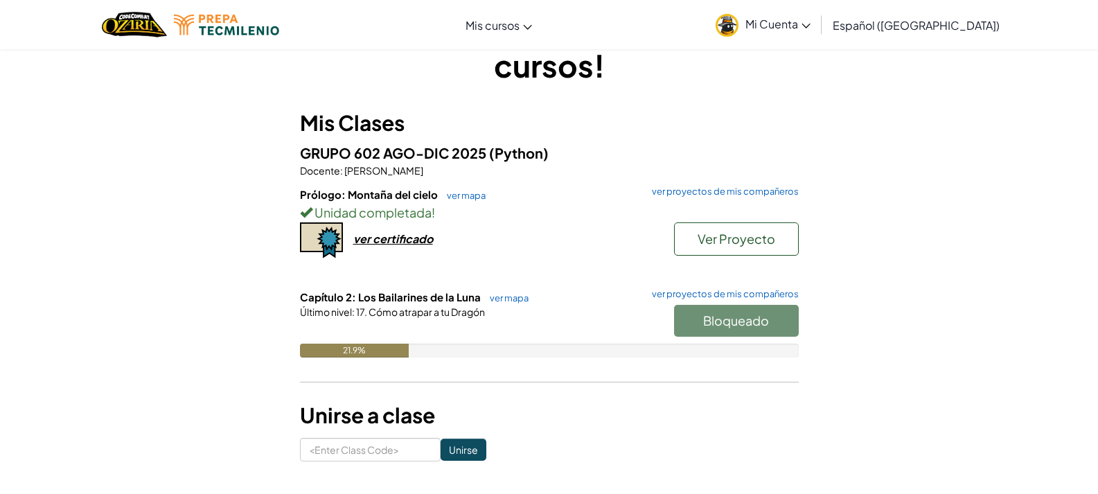
scroll to position [69, 0]
click at [488, 297] on link "ver mapa" at bounding box center [506, 297] width 46 height 11
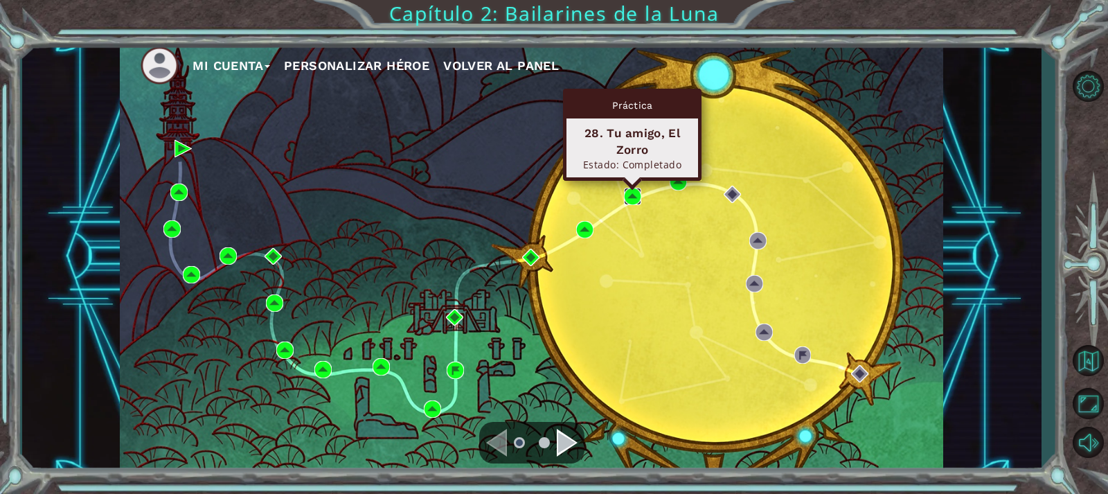
click at [636, 199] on img at bounding box center [632, 196] width 17 height 17
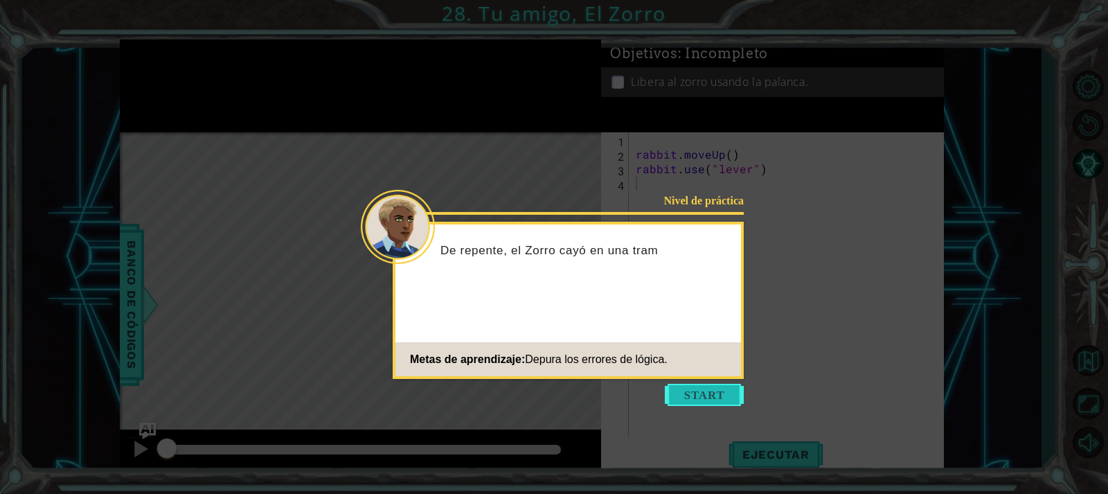
click at [731, 389] on button "Start" at bounding box center [704, 395] width 79 height 22
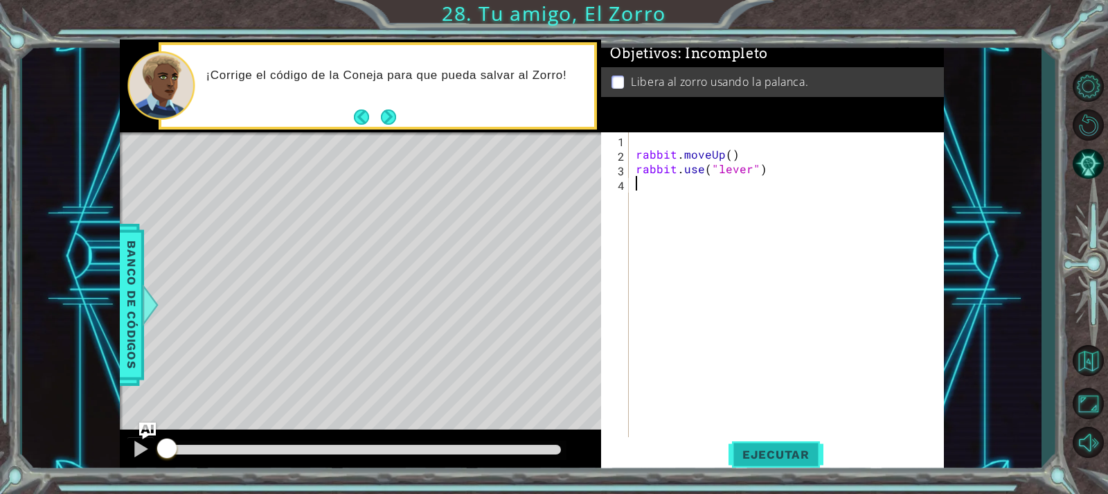
click at [792, 458] on span "Ejecutar" at bounding box center [776, 454] width 95 height 14
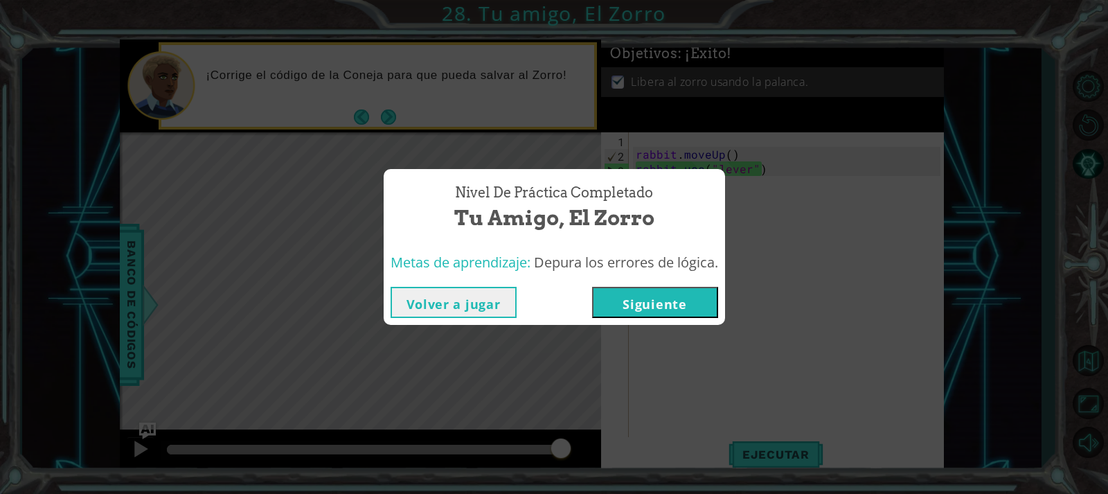
drag, startPoint x: 643, startPoint y: 285, endPoint x: 641, endPoint y: 293, distance: 8.4
click at [642, 285] on div "Volver a jugar [GEOGRAPHIC_DATA]" at bounding box center [554, 302] width 341 height 45
click at [654, 304] on button "Siguiente" at bounding box center [655, 302] width 126 height 31
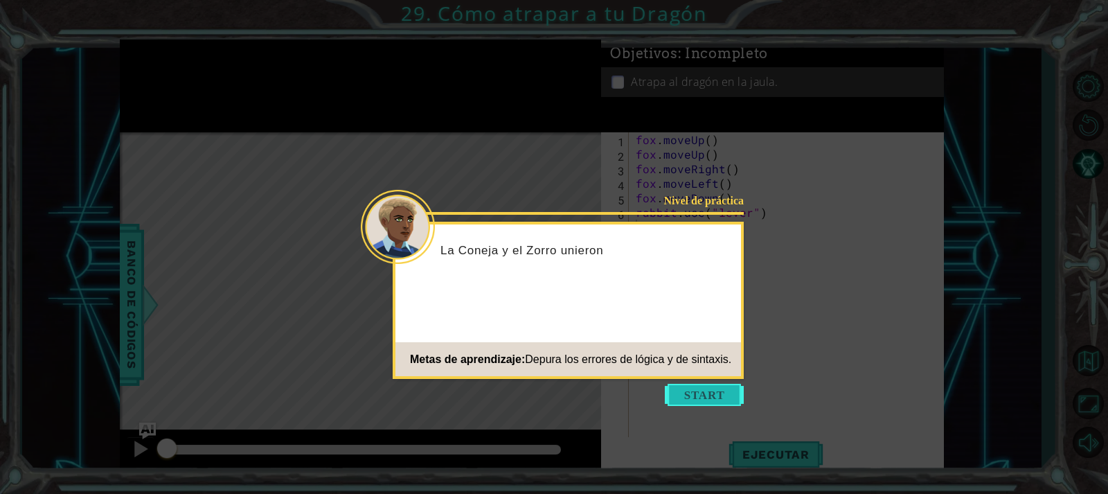
click at [701, 392] on button "Start" at bounding box center [704, 395] width 79 height 22
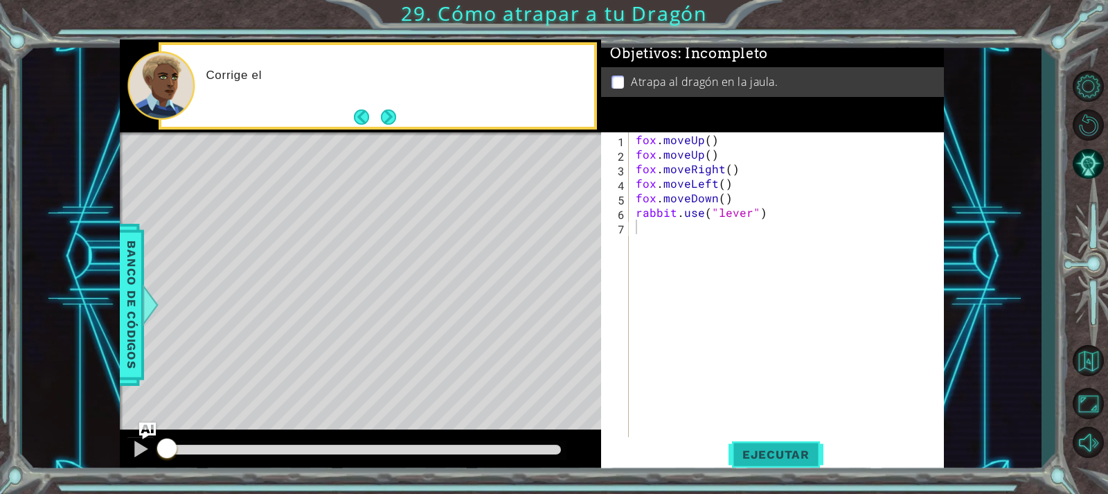
click at [781, 450] on span "Ejecutar" at bounding box center [776, 454] width 95 height 14
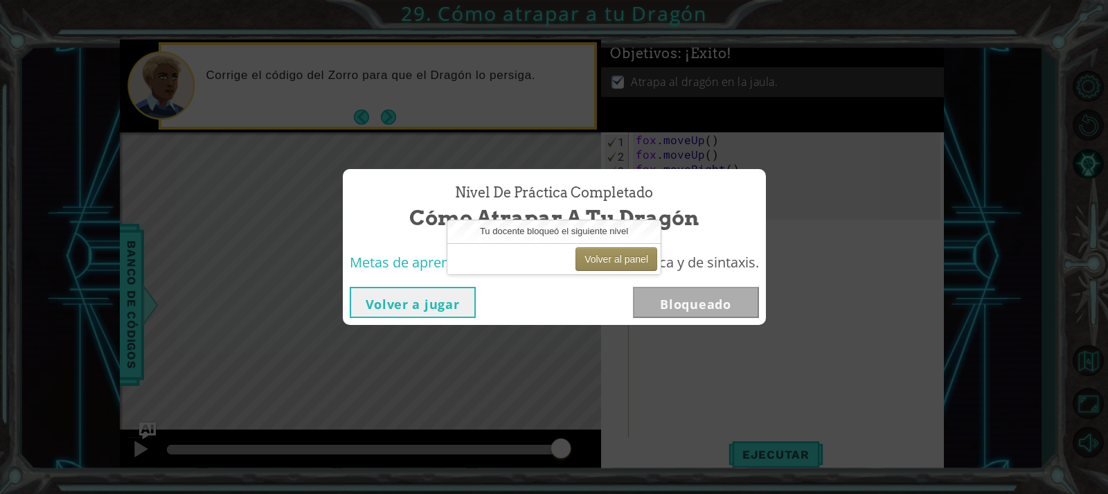
click at [608, 236] on span "Tu docente bloqueó el siguiente nivel" at bounding box center [554, 231] width 148 height 10
click at [612, 256] on button "Volver al panel" at bounding box center [617, 259] width 82 height 24
click at [639, 255] on button "Volver al panel" at bounding box center [617, 259] width 82 height 24
drag, startPoint x: 443, startPoint y: 305, endPoint x: 466, endPoint y: 301, distance: 23.2
click at [442, 306] on button "Volver a jugar" at bounding box center [413, 302] width 126 height 31
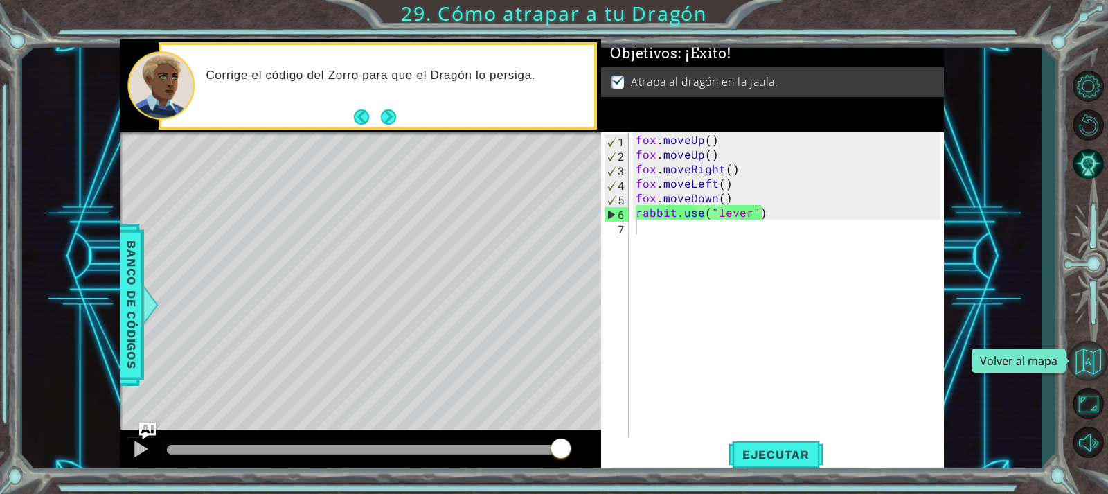
click at [1083, 356] on button "Volver al mapa" at bounding box center [1088, 361] width 40 height 40
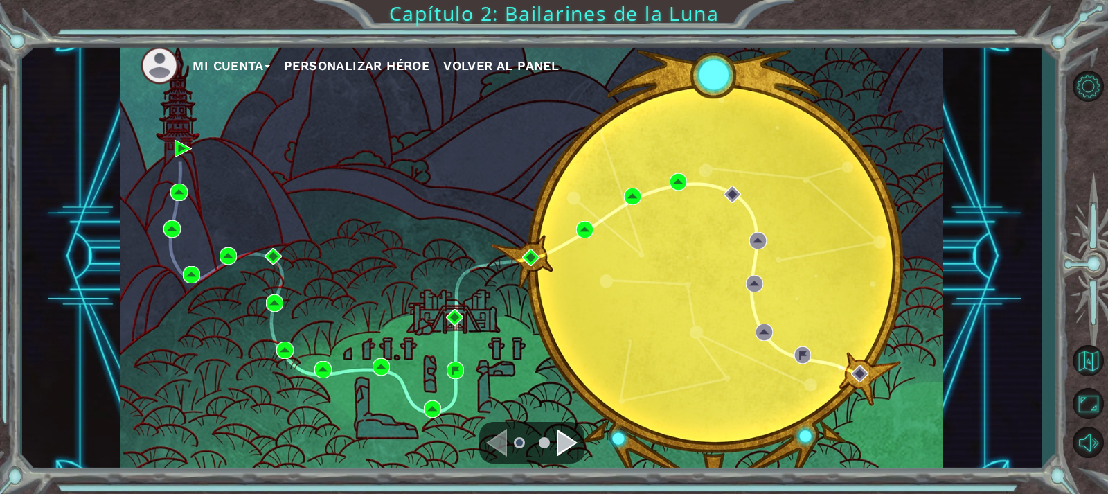
click at [464, 57] on button "Volver al panel" at bounding box center [501, 65] width 116 height 21
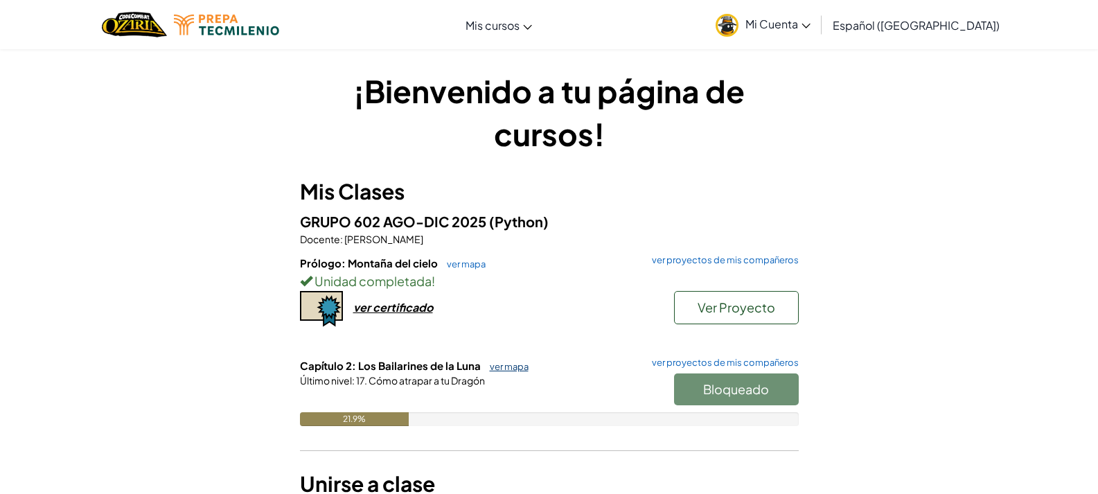
click at [508, 368] on link "ver mapa" at bounding box center [506, 366] width 46 height 11
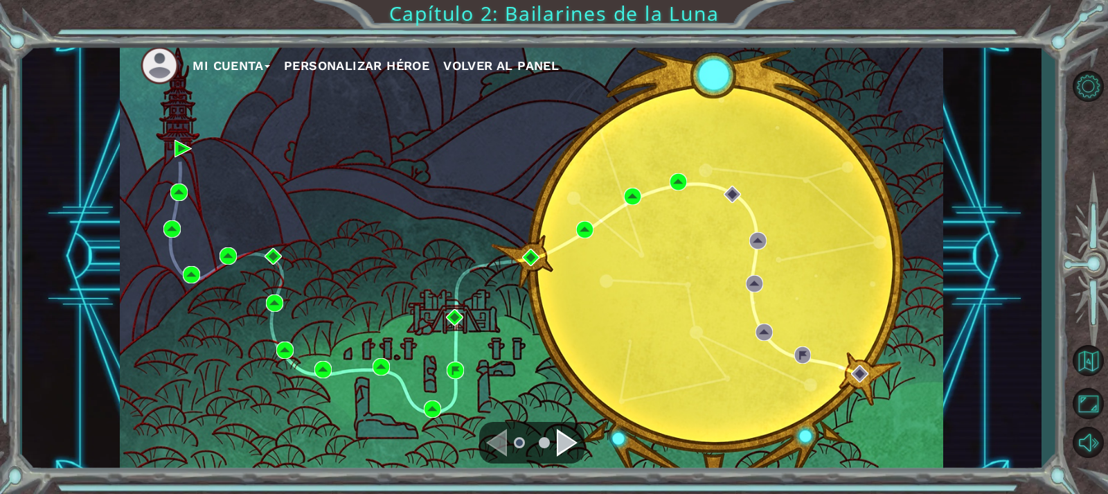
click at [665, 186] on div "Mi Cuenta Personalizar héroe Volver al panel" at bounding box center [532, 256] width 824 height 434
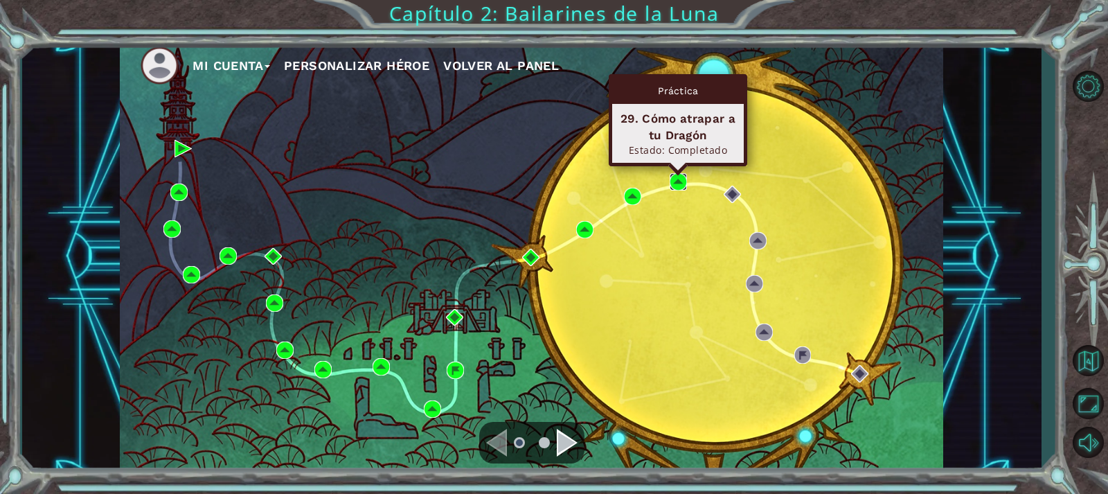
click at [672, 183] on img at bounding box center [678, 181] width 17 height 17
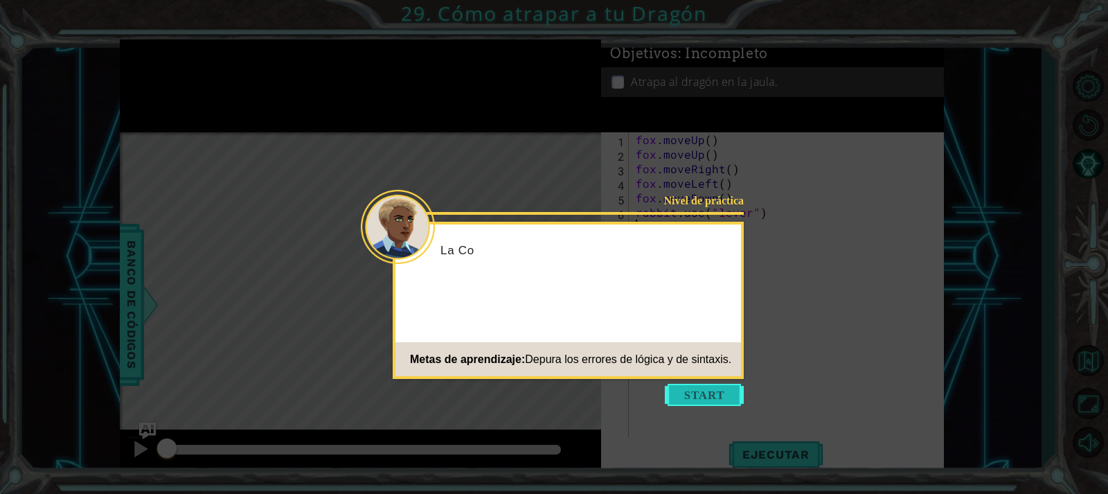
click at [721, 393] on button "Start" at bounding box center [704, 395] width 79 height 22
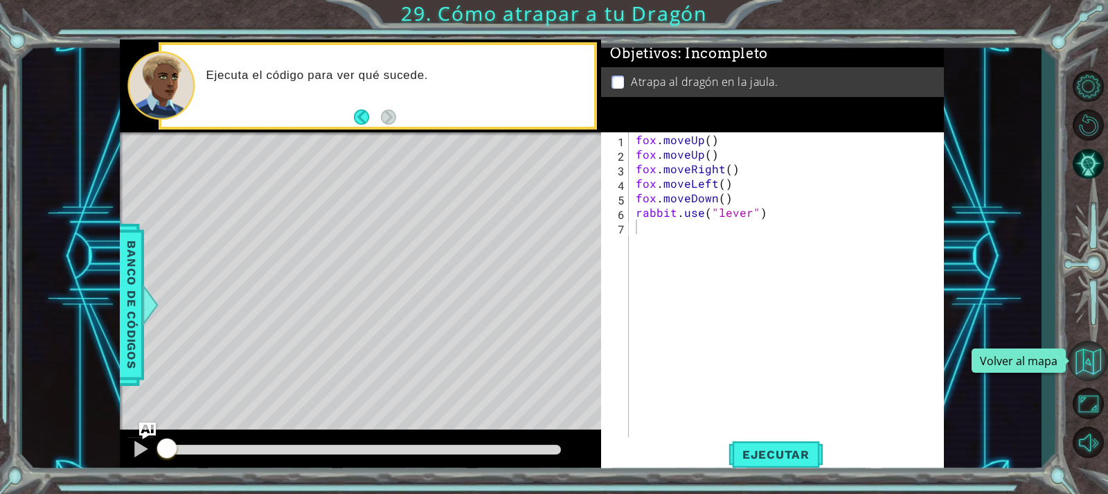
click at [1090, 357] on button "Volver al mapa" at bounding box center [1088, 361] width 40 height 40
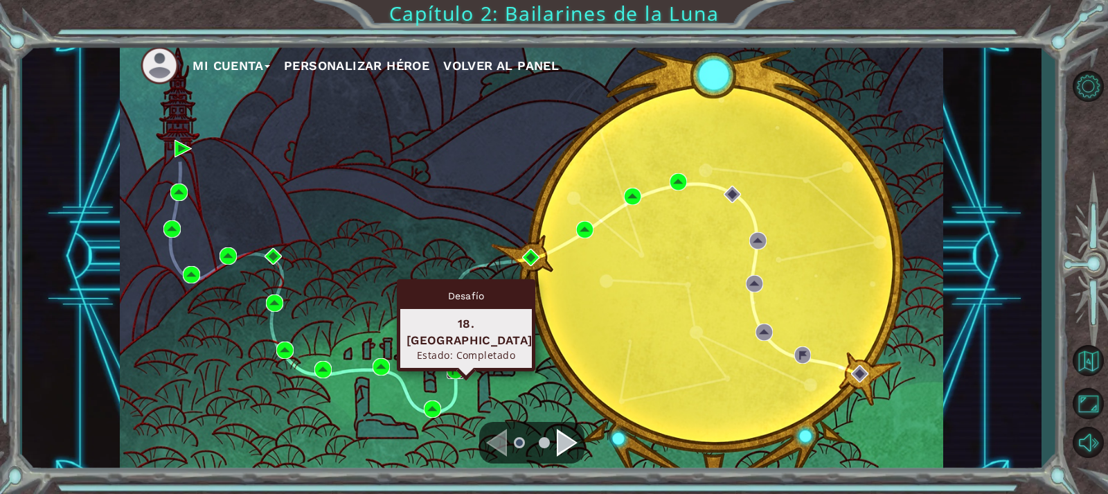
click at [461, 371] on img at bounding box center [455, 370] width 17 height 17
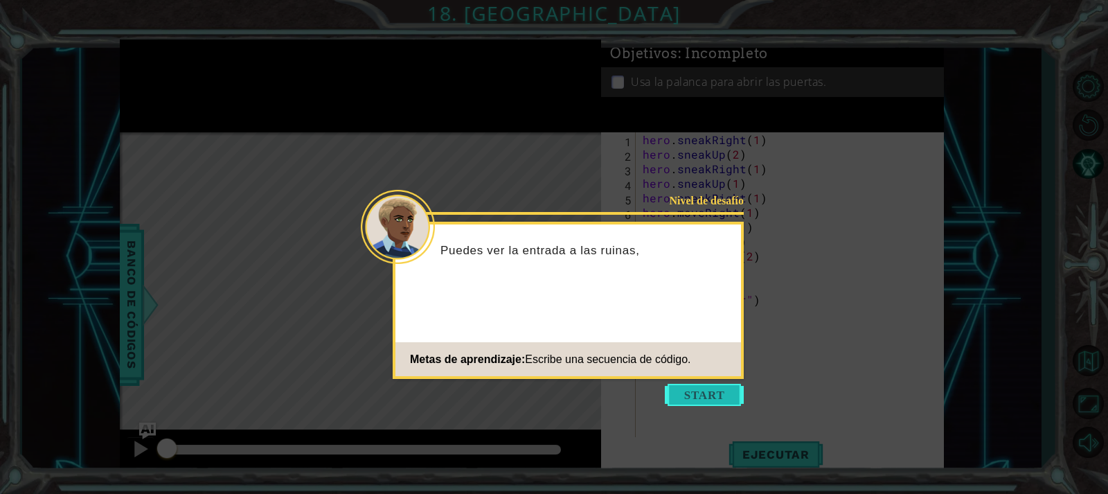
click at [695, 390] on button "Start" at bounding box center [704, 395] width 79 height 22
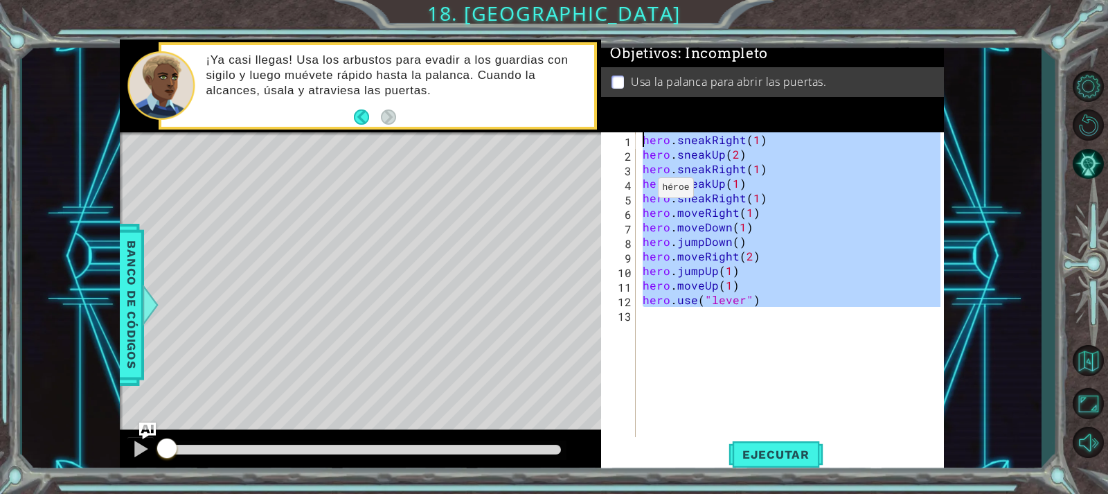
drag, startPoint x: 781, startPoint y: 312, endPoint x: 635, endPoint y: 128, distance: 234.6
click at [635, 128] on div "Objetivos : Incompleto Usa la palanca para abrir las puertas. 1 2 3 4 5 6 7 8 9…" at bounding box center [772, 256] width 342 height 434
type textarea "hero.sneakRight(1) hero.sneakUp(2)"
